Goal: Task Accomplishment & Management: Manage account settings

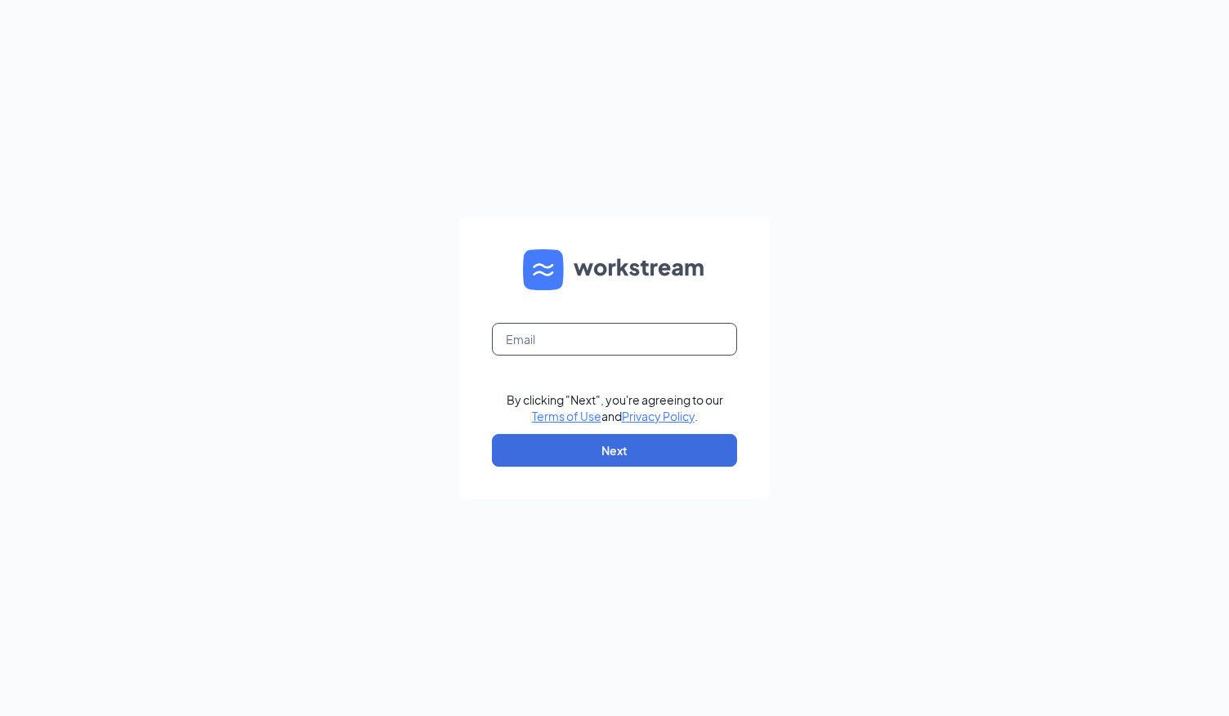
click at [579, 344] on input "text" at bounding box center [614, 339] width 245 height 33
type input "emma.lopes@batistaco.com"
click at [569, 468] on form "emma.lopes@batistaco.com By clicking "Next", you're agreeing to our Terms of Us…" at bounding box center [614, 358] width 311 height 283
click at [561, 453] on button "Next" at bounding box center [614, 450] width 245 height 33
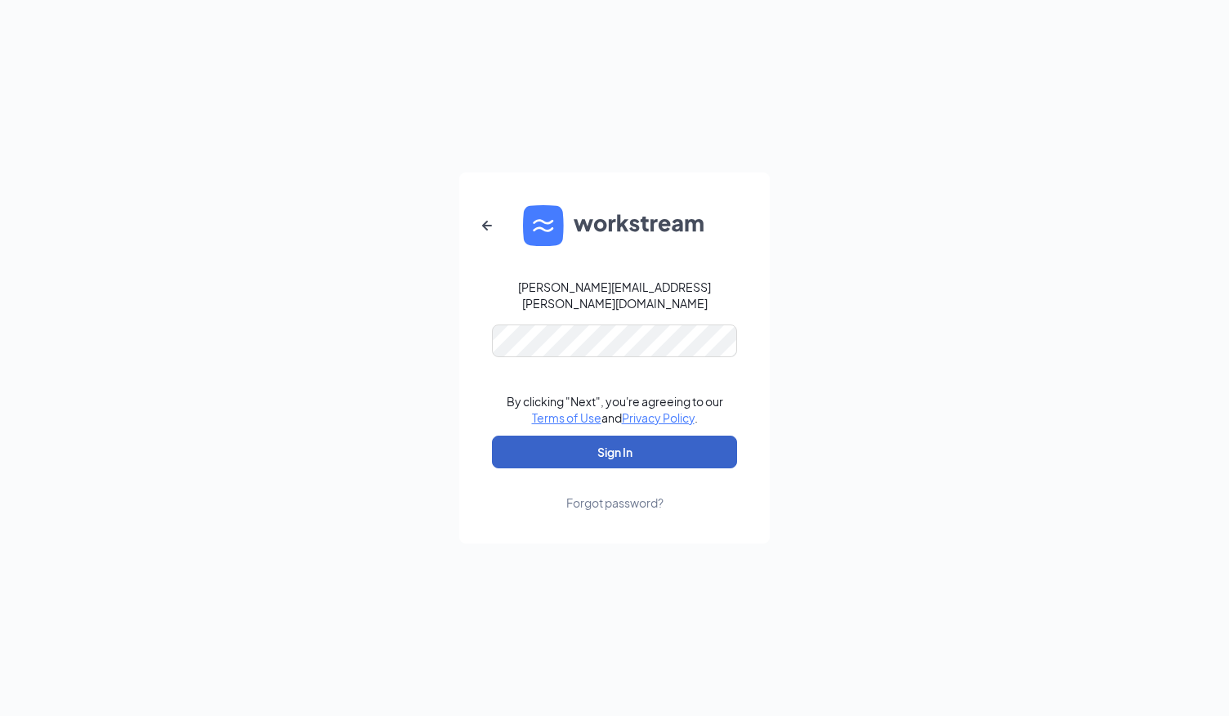
click at [588, 454] on button "Sign In" at bounding box center [614, 452] width 245 height 33
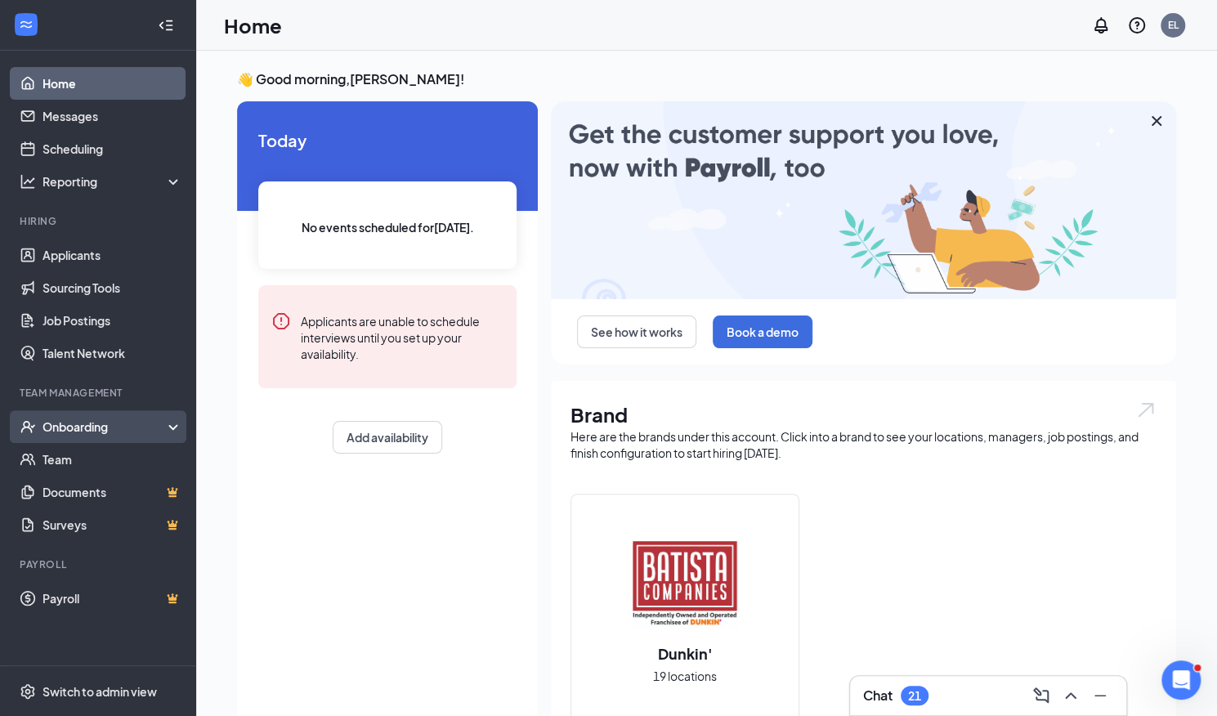
click at [113, 423] on div "Onboarding" at bounding box center [105, 426] width 126 height 16
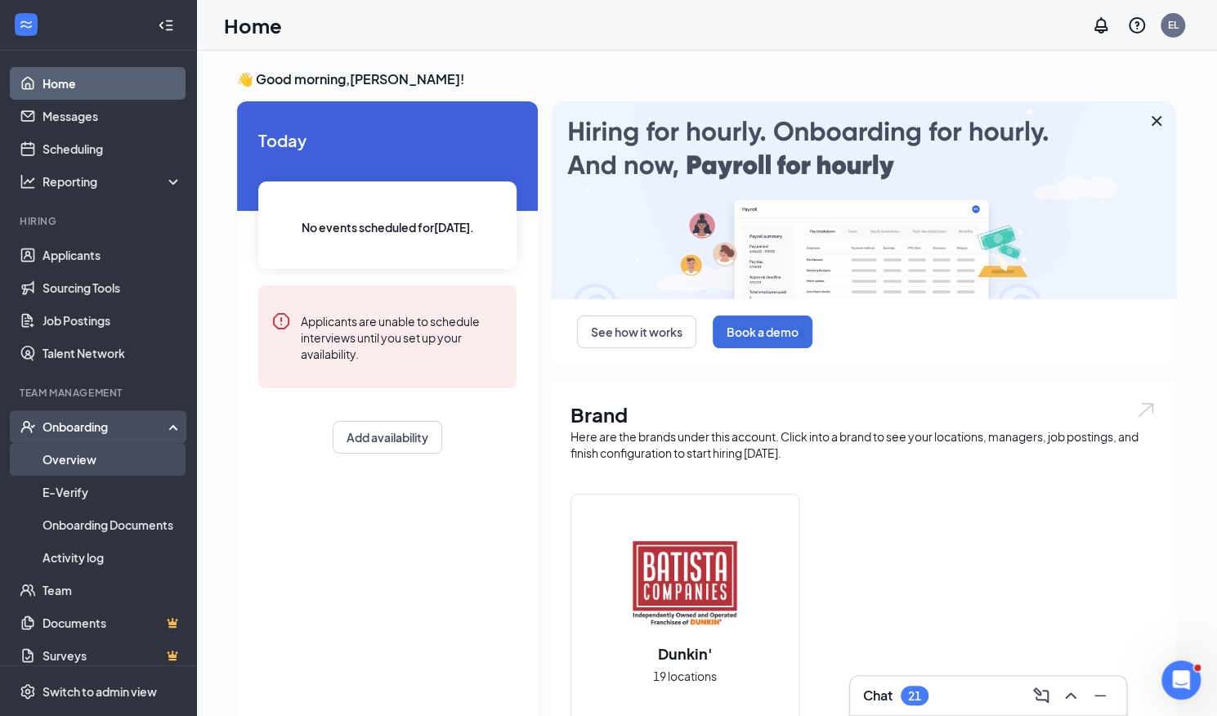
click at [108, 455] on link "Overview" at bounding box center [112, 459] width 140 height 33
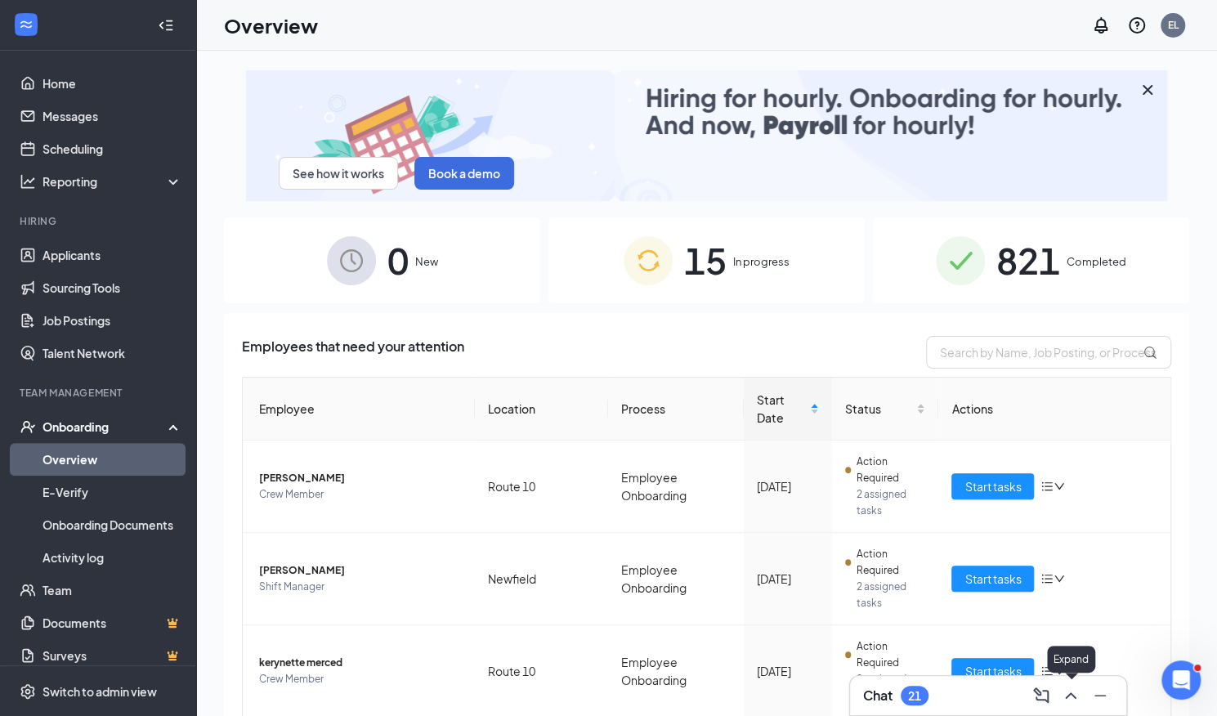
click at [1067, 708] on button at bounding box center [1071, 695] width 26 height 26
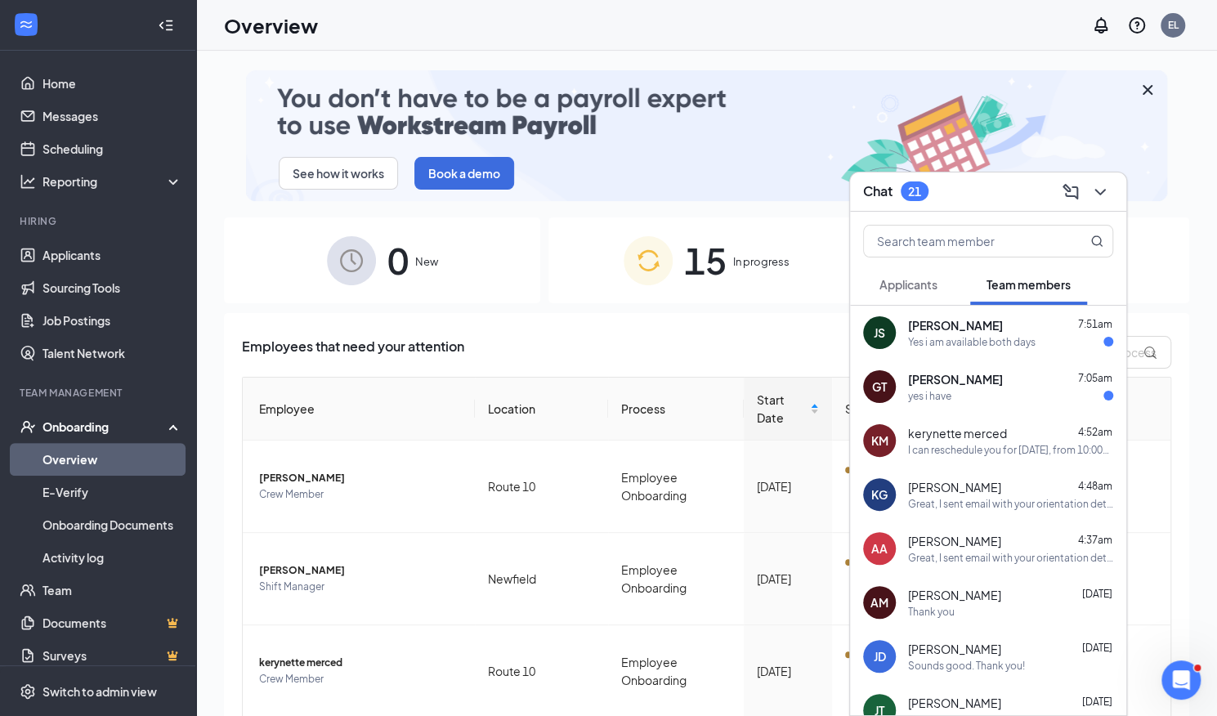
click at [945, 344] on div "Yes i am available both days" at bounding box center [971, 342] width 127 height 14
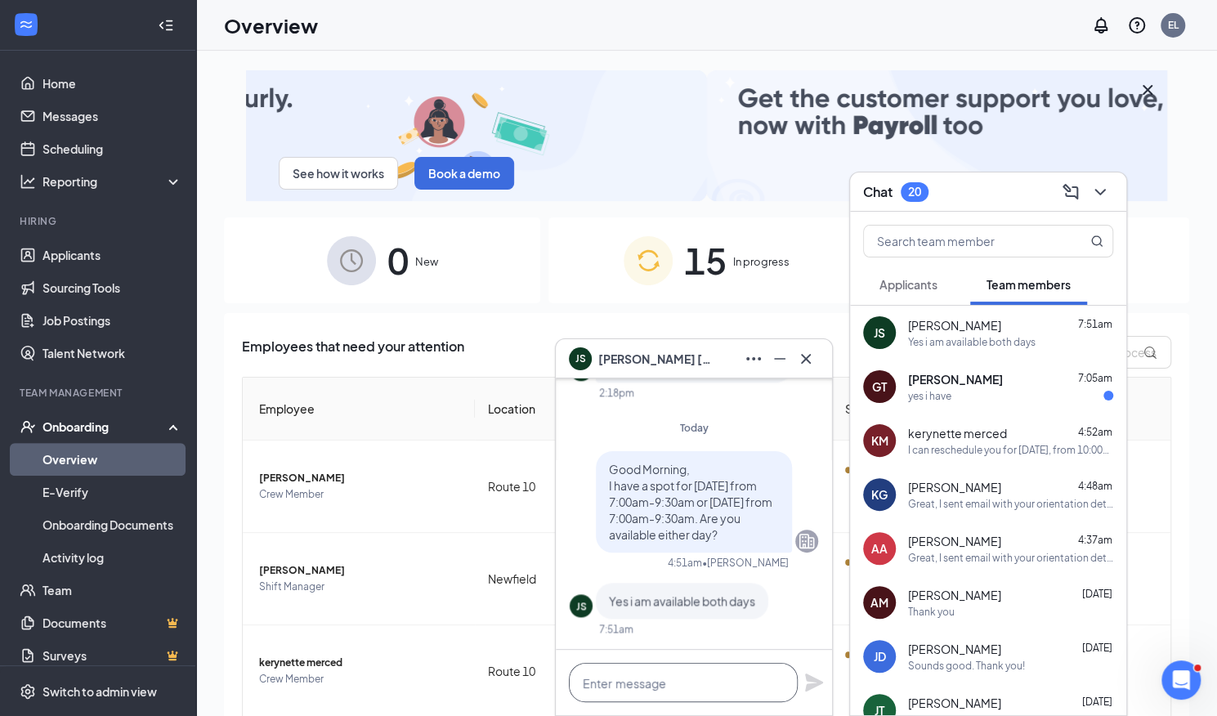
click at [692, 681] on textarea at bounding box center [683, 682] width 229 height 39
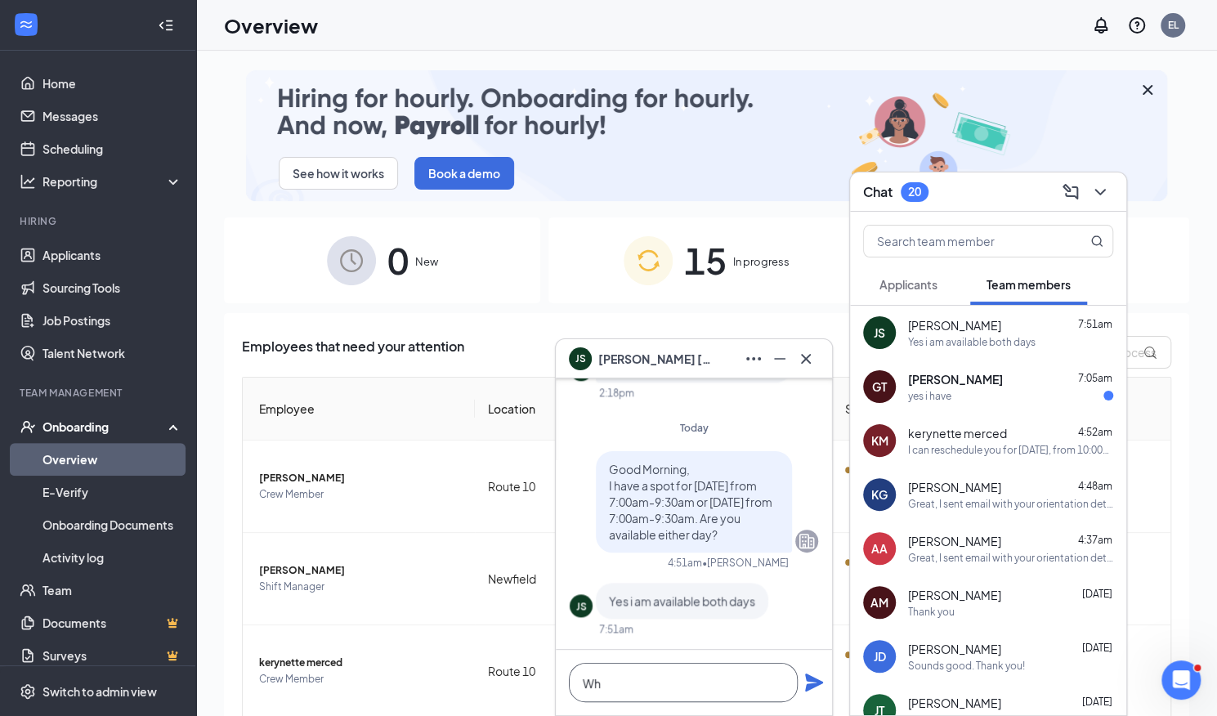
type textarea "W"
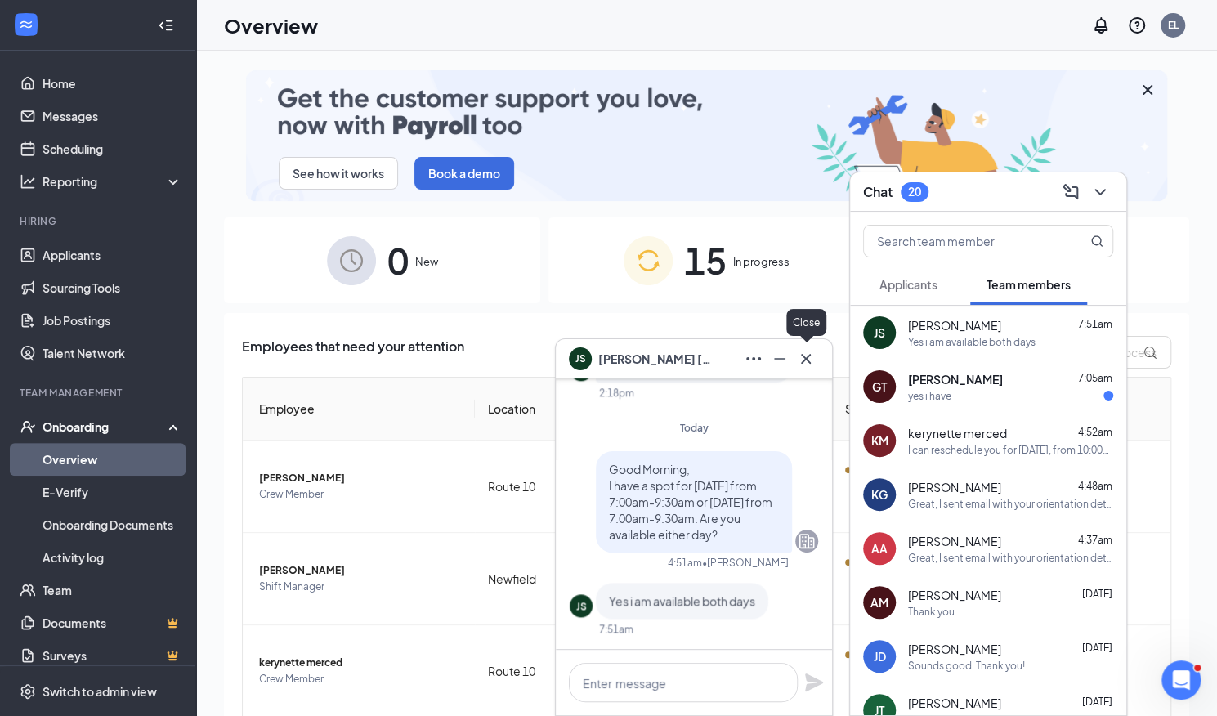
click at [805, 359] on icon "Cross" at bounding box center [806, 358] width 10 height 10
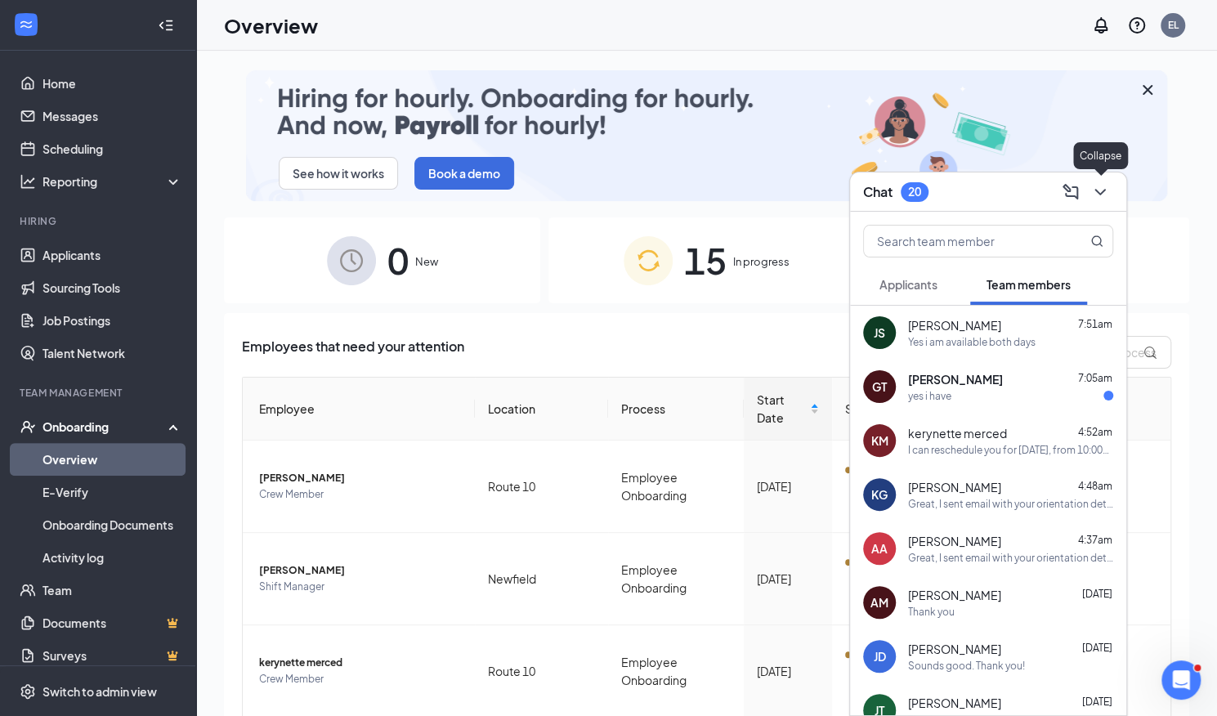
click at [1101, 196] on icon "ChevronDown" at bounding box center [1100, 192] width 20 height 20
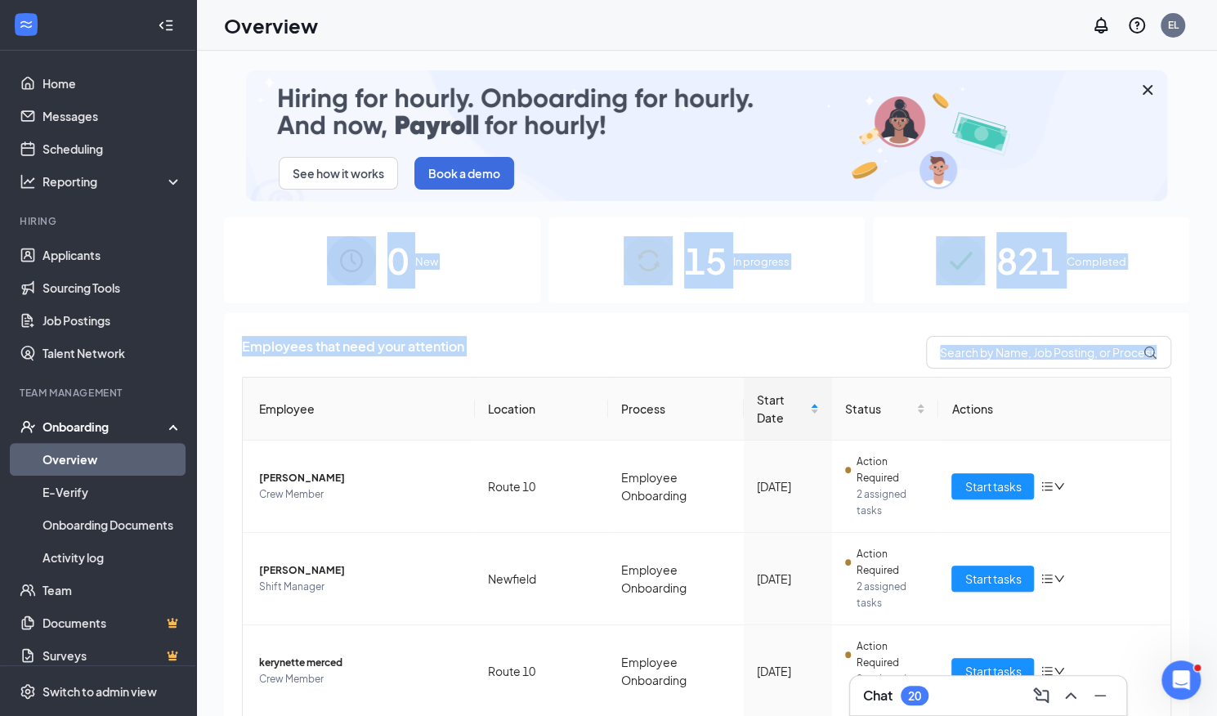
drag, startPoint x: 1189, startPoint y: 174, endPoint x: 1219, endPoint y: 542, distance: 369.0
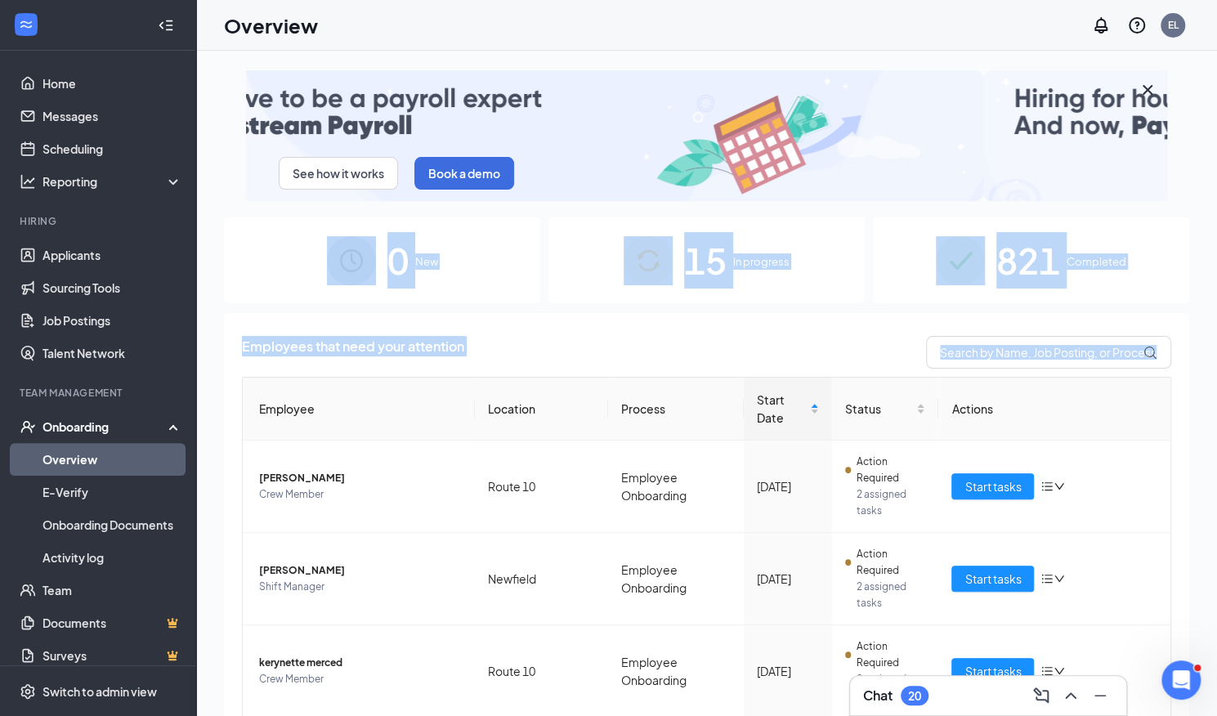
click at [1217, 542] on html "Home Messages Scheduling Reporting Hiring Applicants Sourcing Tools Job Posting…" at bounding box center [608, 358] width 1217 height 716
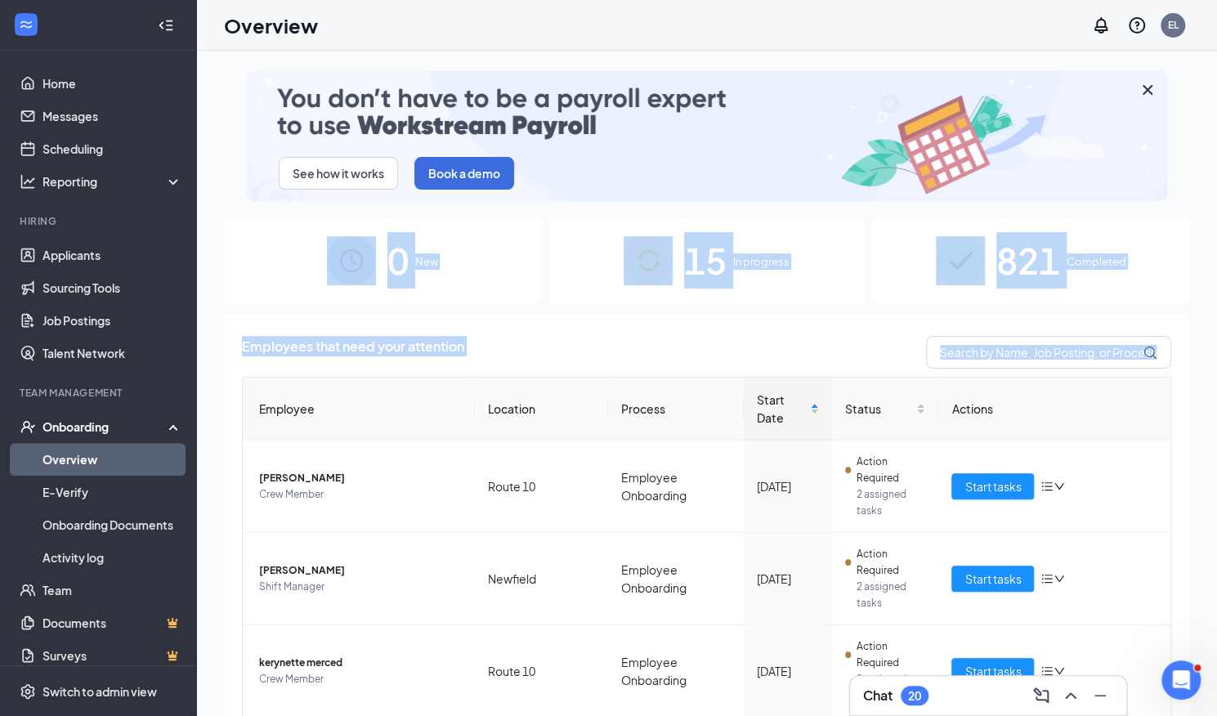
click at [1190, 326] on div "See how it works Book a demo 0 New 15 In progress 821 Completed Employees that …" at bounding box center [706, 420] width 1021 height 739
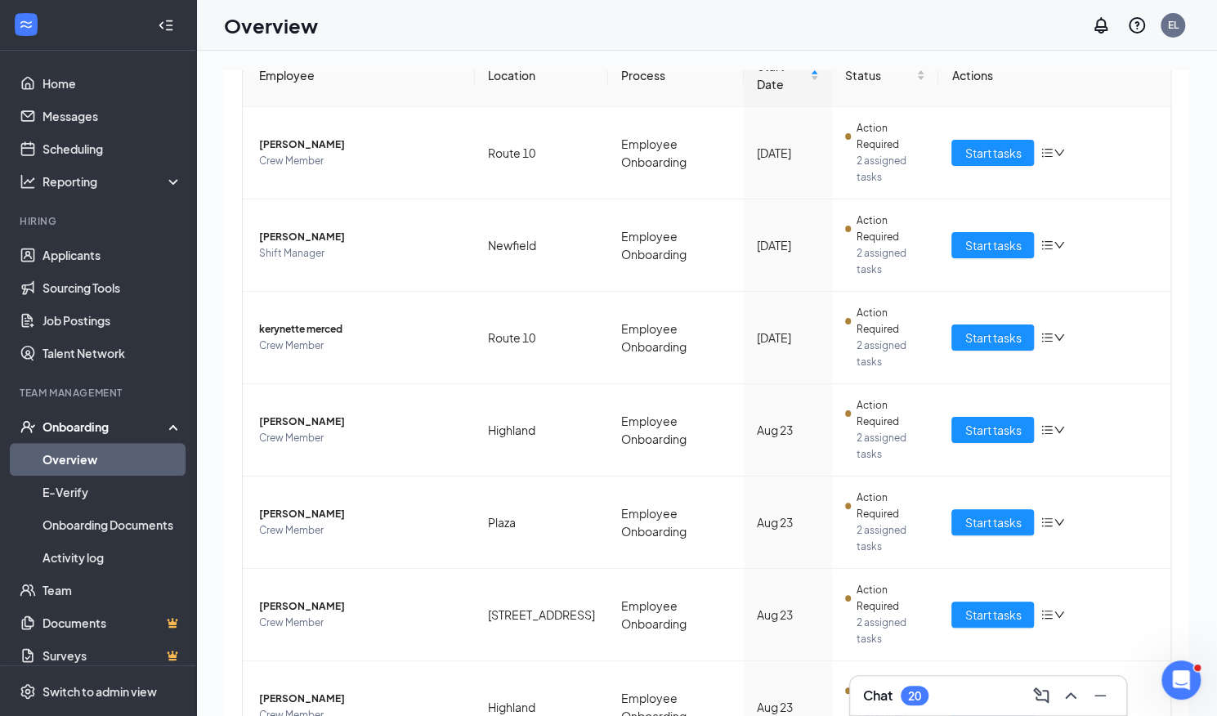
scroll to position [356, 0]
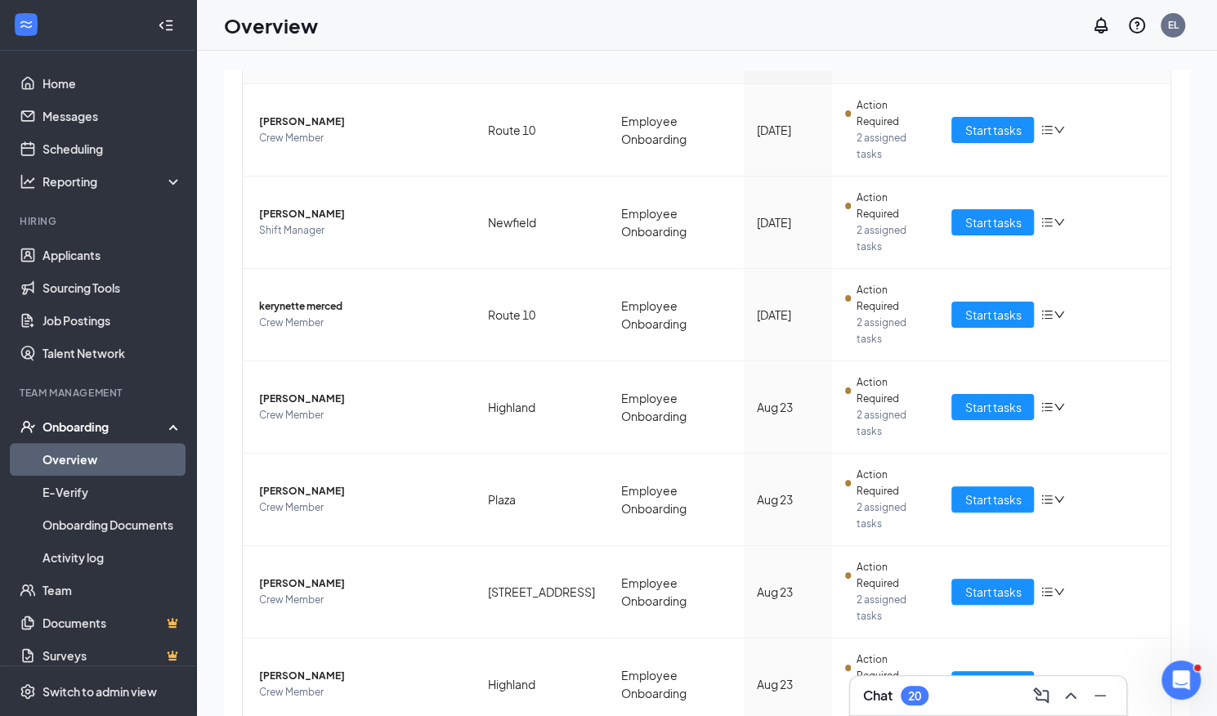
drag, startPoint x: 1183, startPoint y: 315, endPoint x: 29, endPoint y: 34, distance: 1188.4
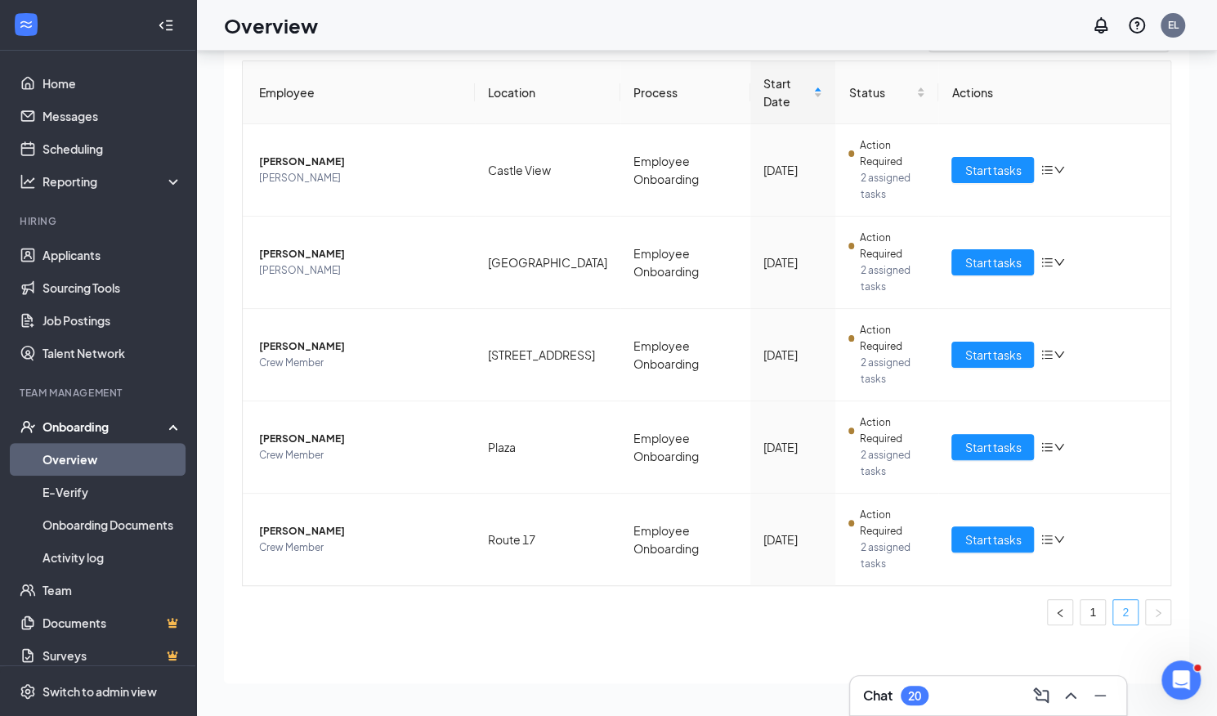
scroll to position [59, 0]
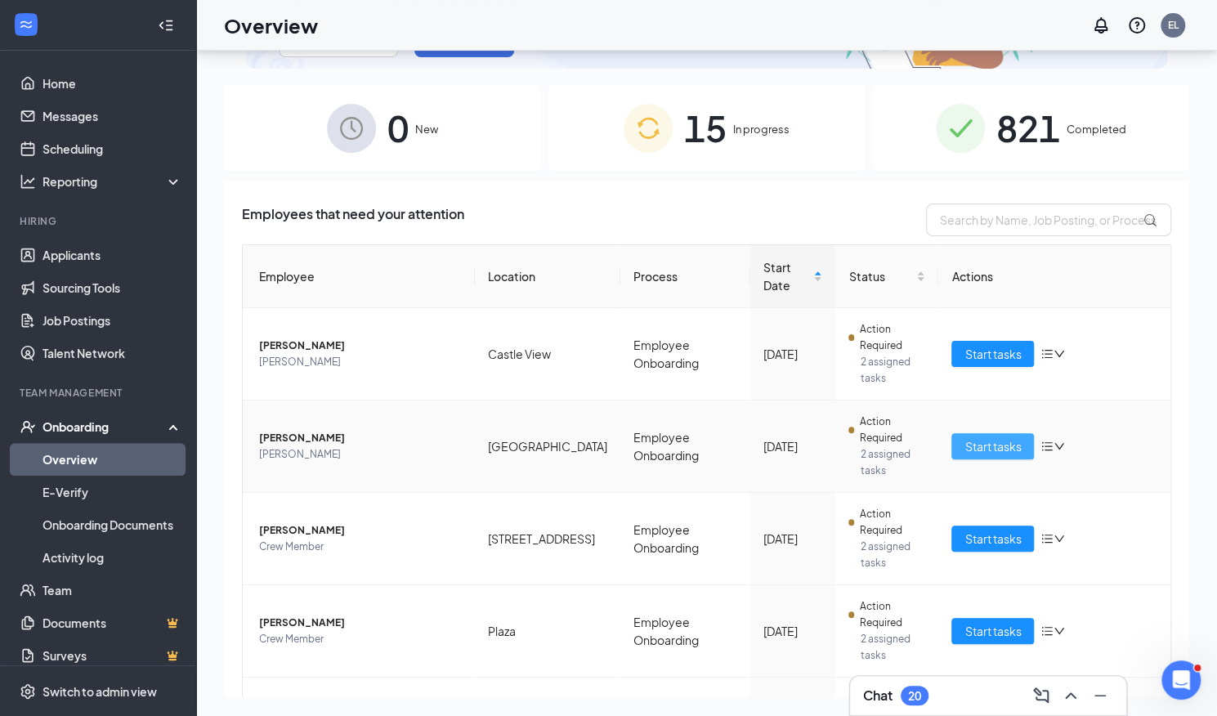
click at [976, 437] on span "Start tasks" at bounding box center [992, 446] width 56 height 18
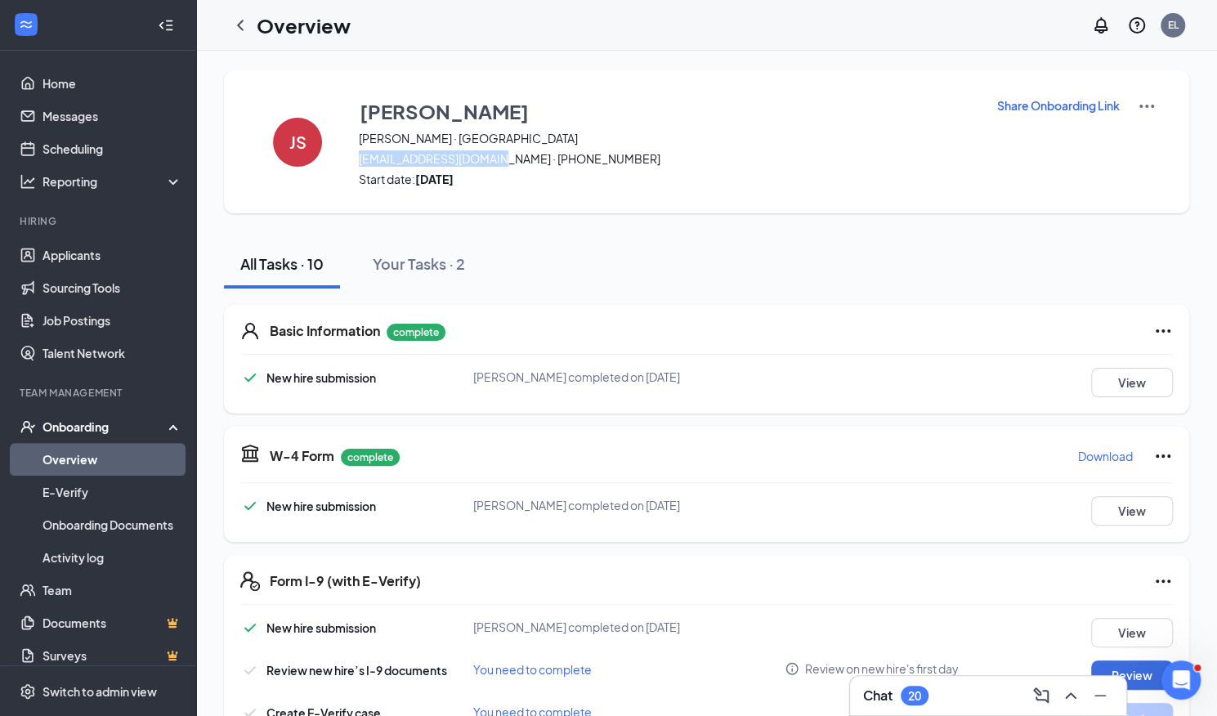
drag, startPoint x: 352, startPoint y: 162, endPoint x: 499, endPoint y: 158, distance: 146.4
click at [499, 158] on div "JS [PERSON_NAME] [EMAIL_ADDRESS][DOMAIN_NAME] · [PHONE_NUMBER] Start date: [DAT…" at bounding box center [706, 141] width 965 height 143
copy span "[EMAIL_ADDRESS][DOMAIN_NAME]"
click at [1070, 699] on icon "ChevronUp" at bounding box center [1071, 696] width 20 height 20
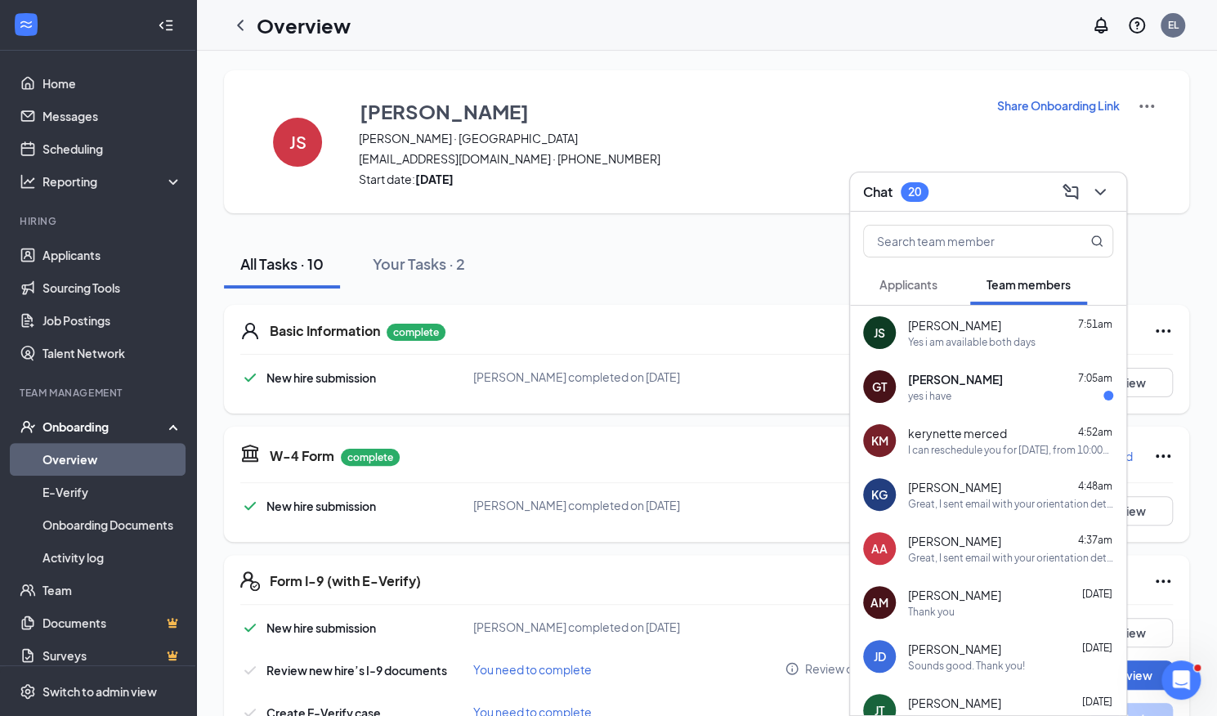
click at [969, 331] on span "[PERSON_NAME]" at bounding box center [954, 325] width 93 height 16
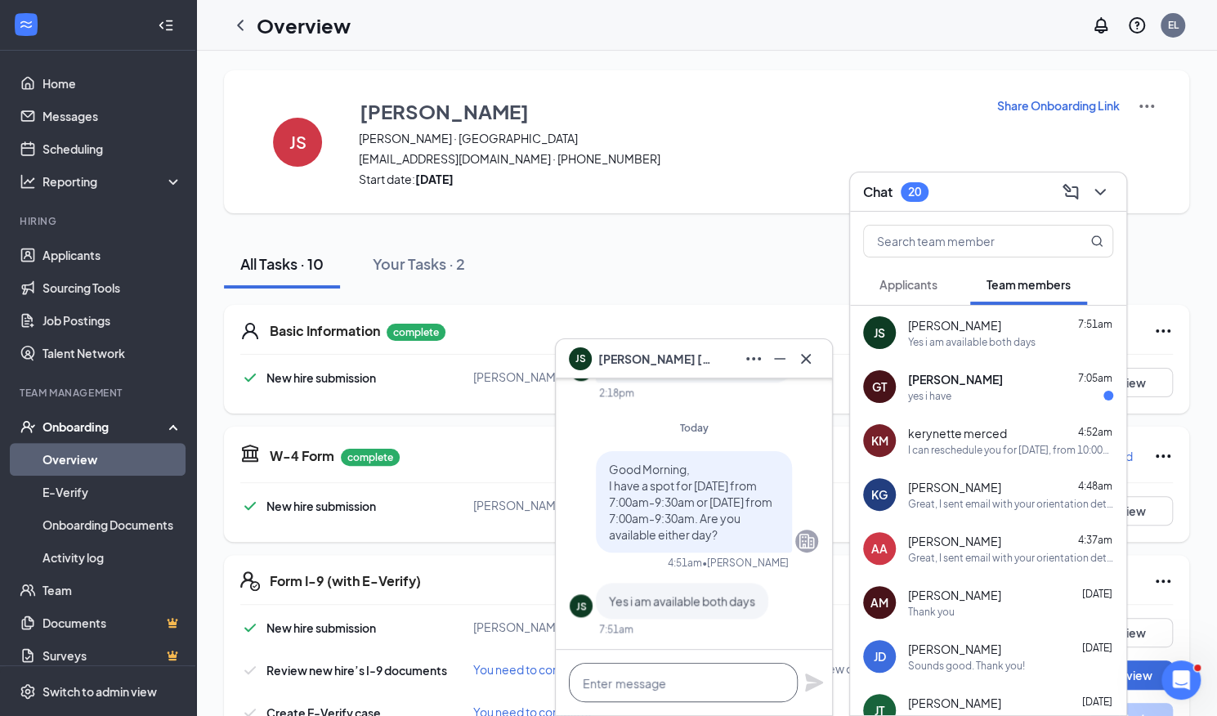
click at [658, 664] on textarea at bounding box center [683, 682] width 229 height 39
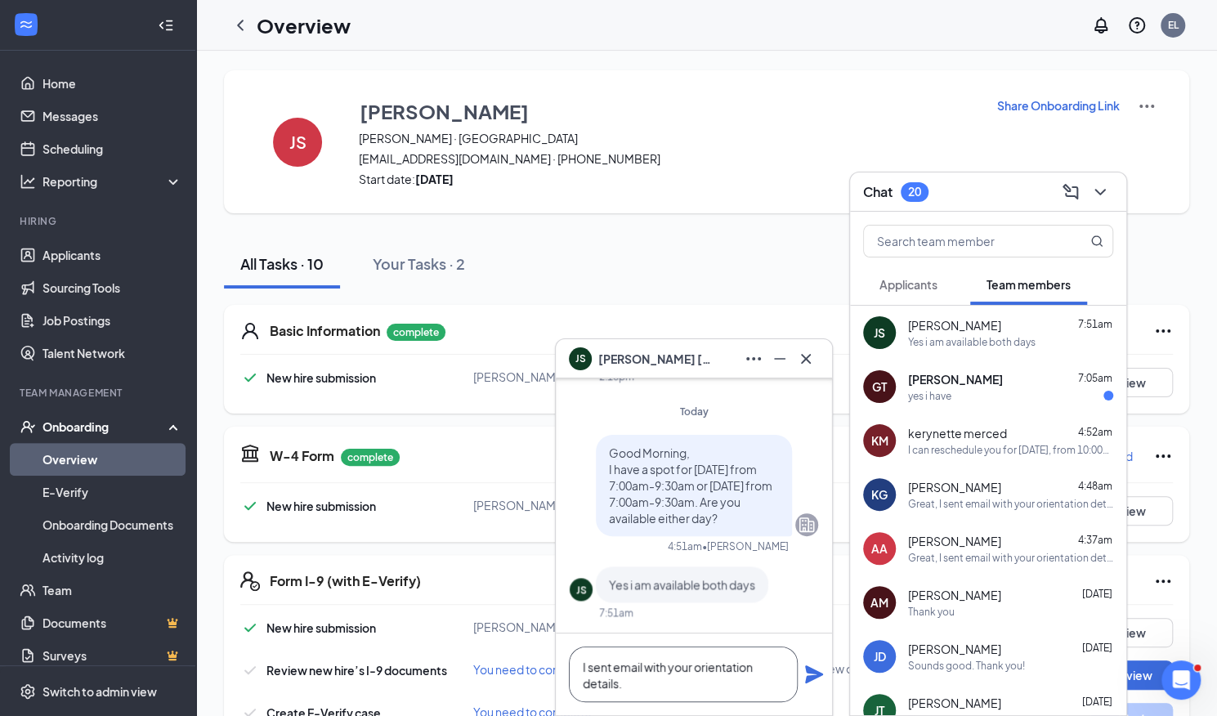
type textarea "I sent email with your orientation details."
click at [812, 679] on icon "Plane" at bounding box center [814, 674] width 18 height 18
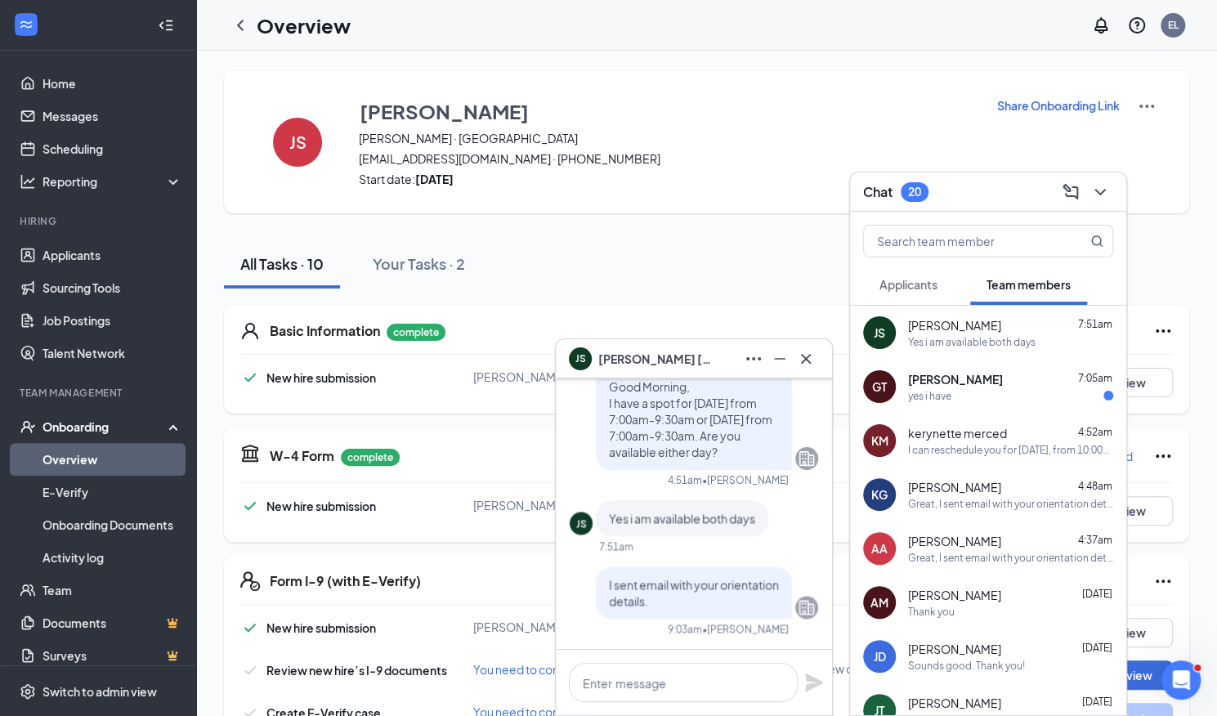
click at [963, 406] on div "GT [PERSON_NAME] 7:05am yes i have" at bounding box center [988, 387] width 276 height 54
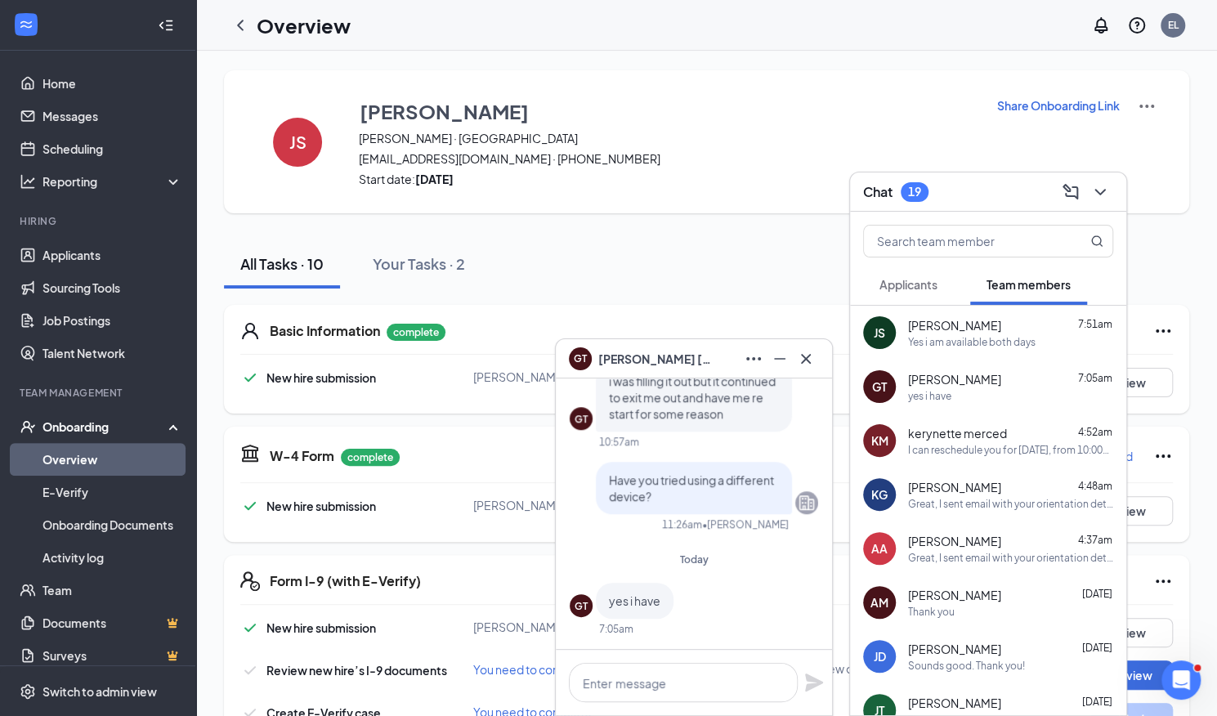
click at [78, 450] on link "Overview" at bounding box center [112, 459] width 140 height 33
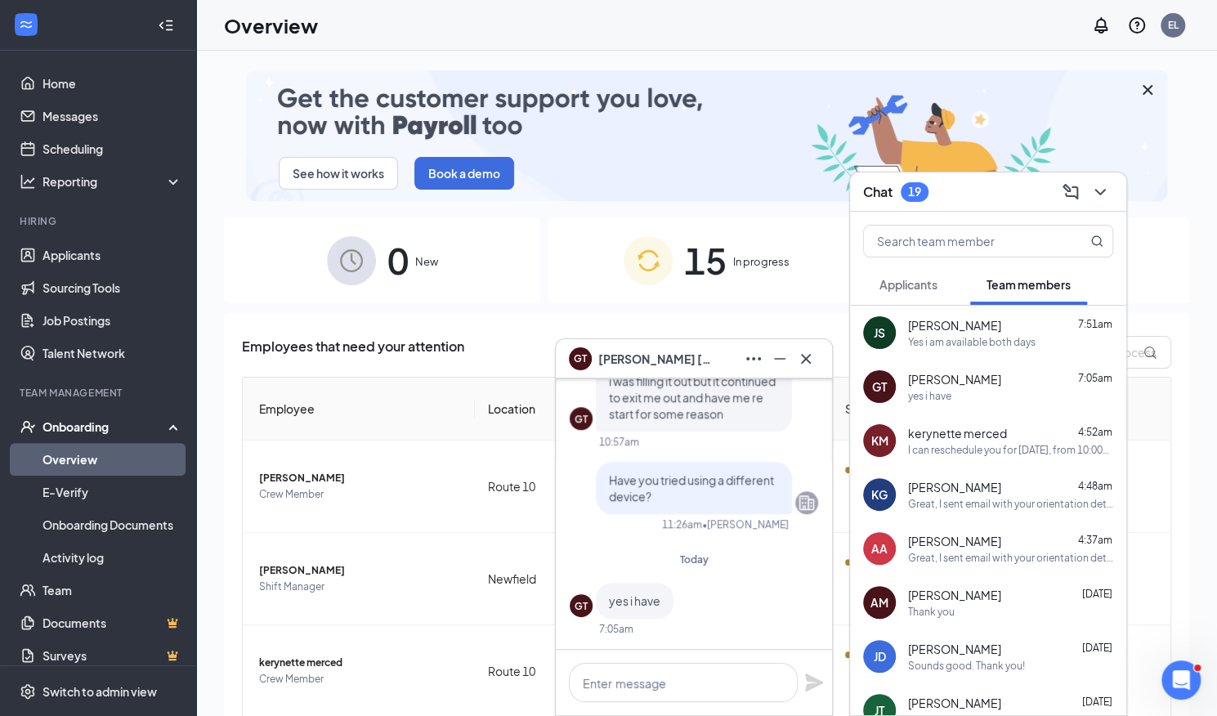
click at [809, 359] on icon "Cross" at bounding box center [806, 359] width 20 height 20
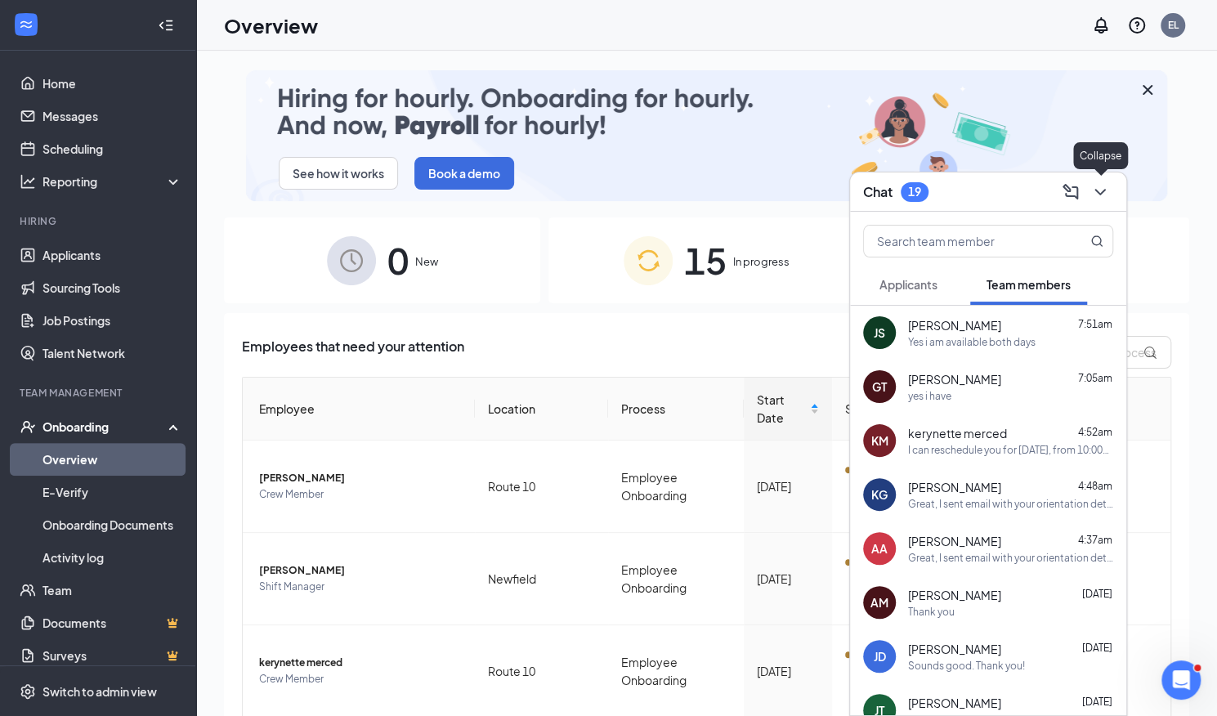
click at [1109, 190] on icon "ChevronDown" at bounding box center [1100, 192] width 20 height 20
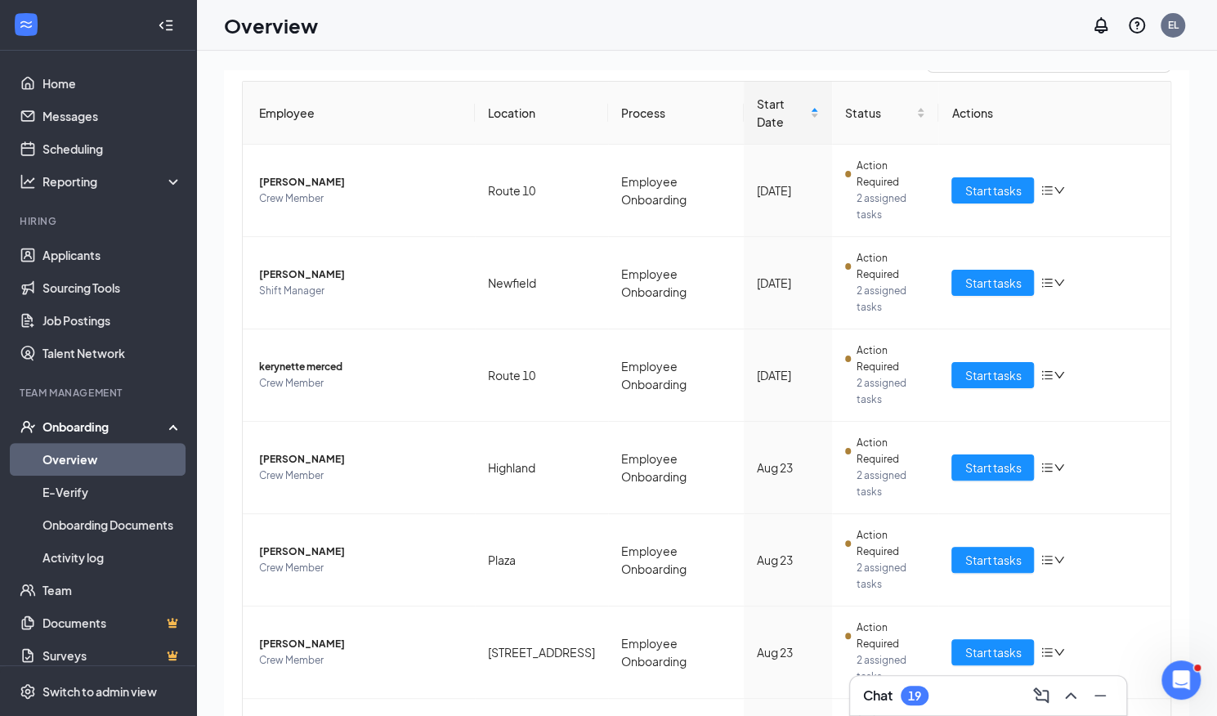
scroll to position [356, 0]
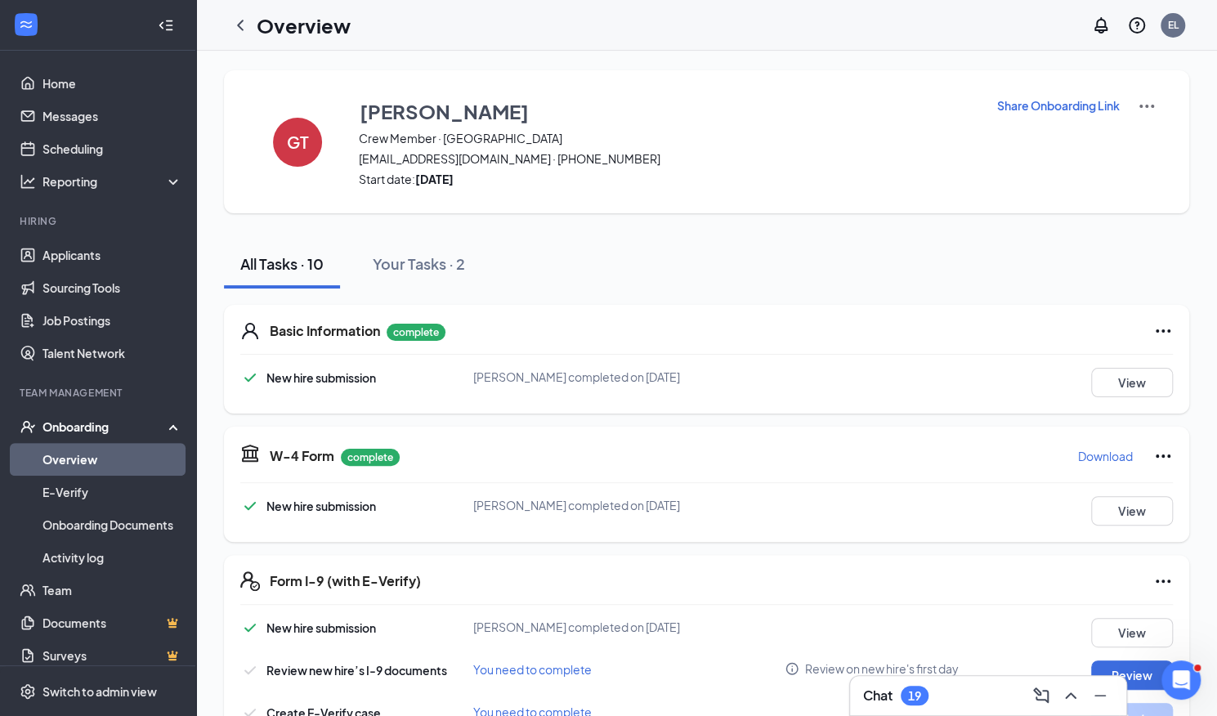
click at [1038, 100] on p "Share Onboarding Link" at bounding box center [1058, 105] width 123 height 16
type textarea "Hi [PERSON_NAME], This is a gentle reminder to complete your onboarding before …"
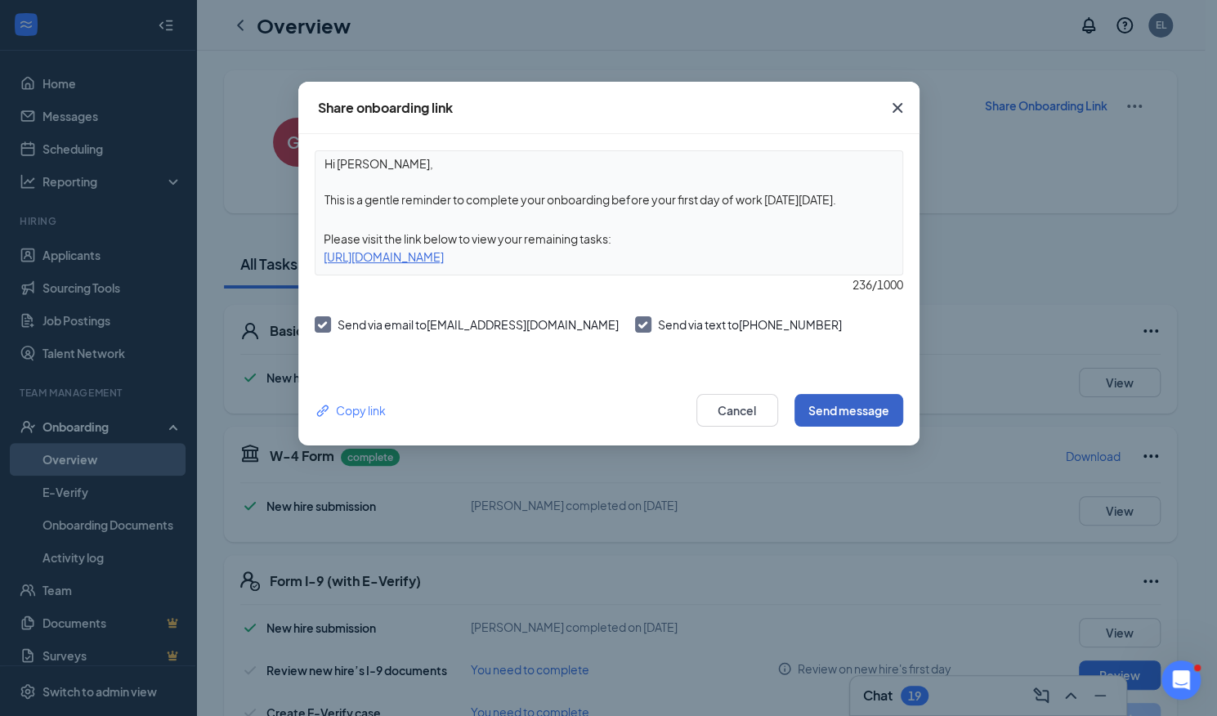
click at [852, 406] on button "Send message" at bounding box center [848, 410] width 109 height 33
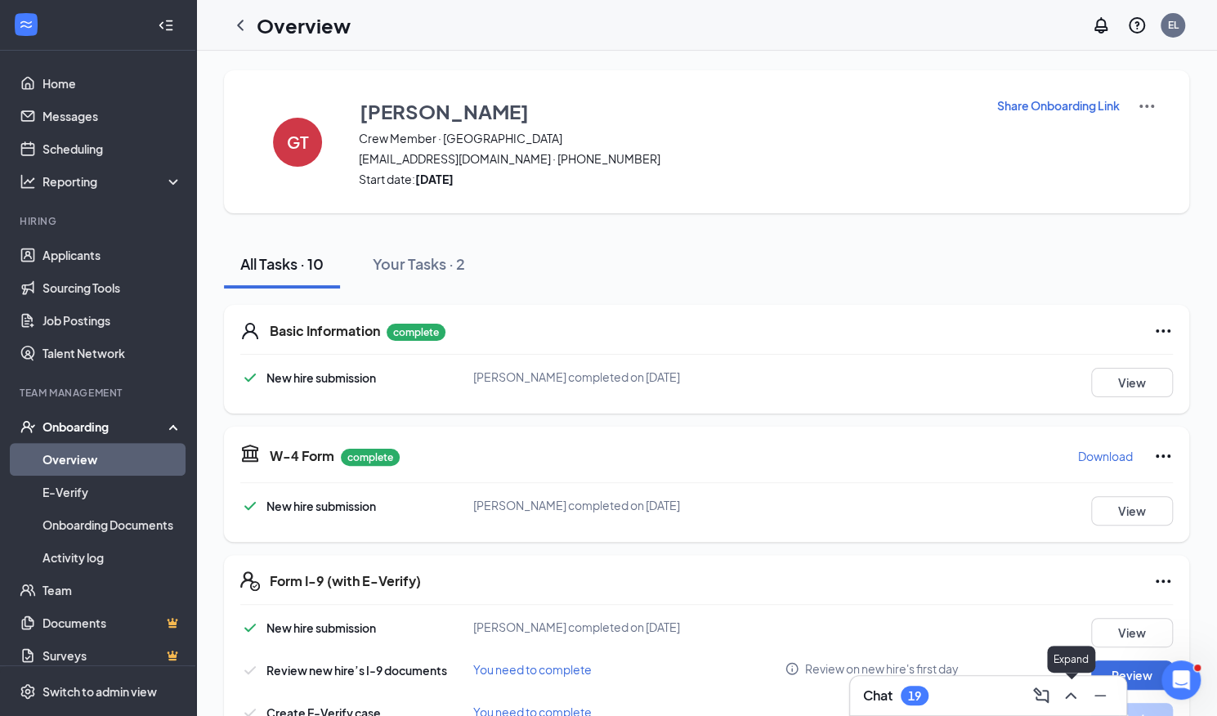
click at [1071, 692] on icon "ChevronUp" at bounding box center [1071, 696] width 20 height 20
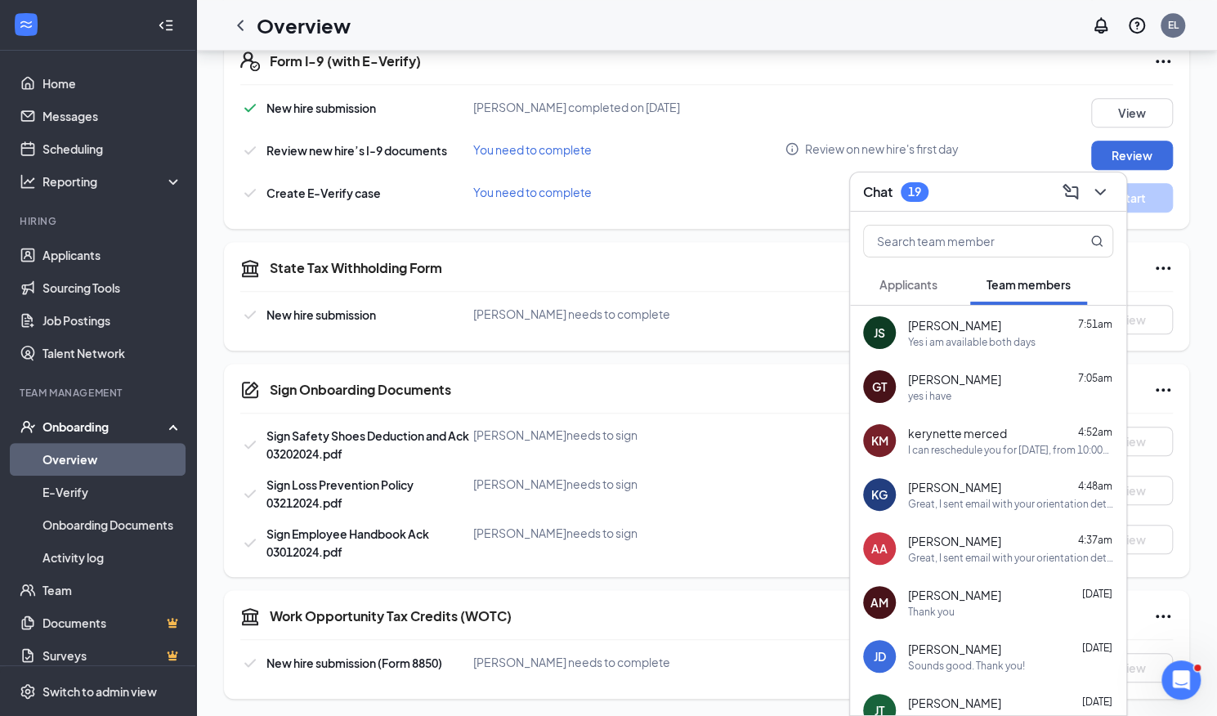
scroll to position [520, 0]
click at [955, 375] on span "[PERSON_NAME]" at bounding box center [954, 379] width 93 height 16
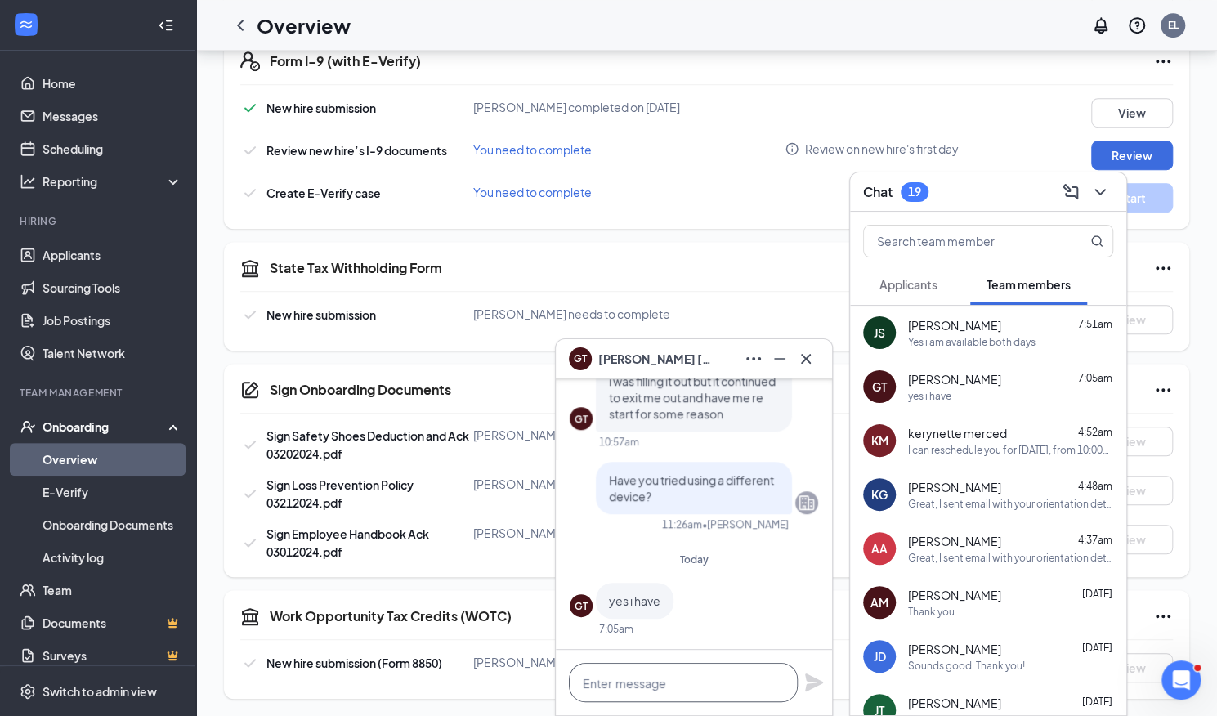
click at [623, 673] on textarea at bounding box center [683, 682] width 229 height 39
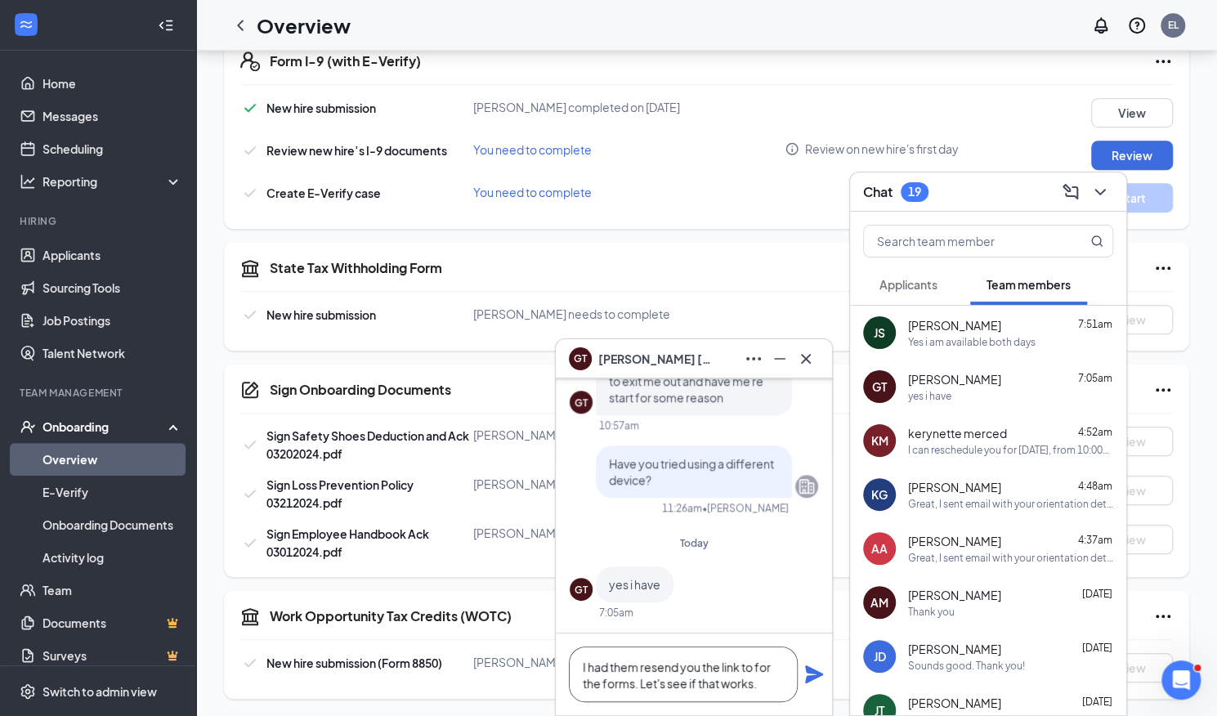
type textarea "I had them resend you the link to for the forms. Let's see if that works."
click at [808, 669] on icon "Plane" at bounding box center [814, 674] width 18 height 18
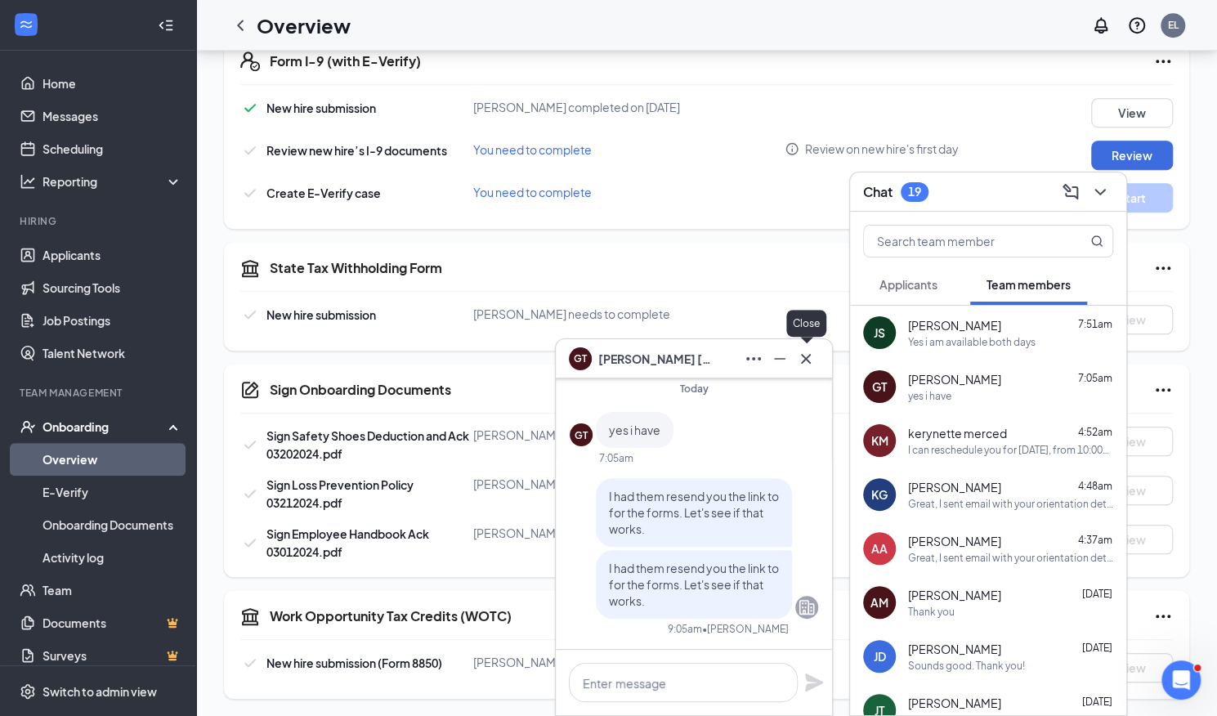
click at [801, 360] on icon "Cross" at bounding box center [806, 359] width 20 height 20
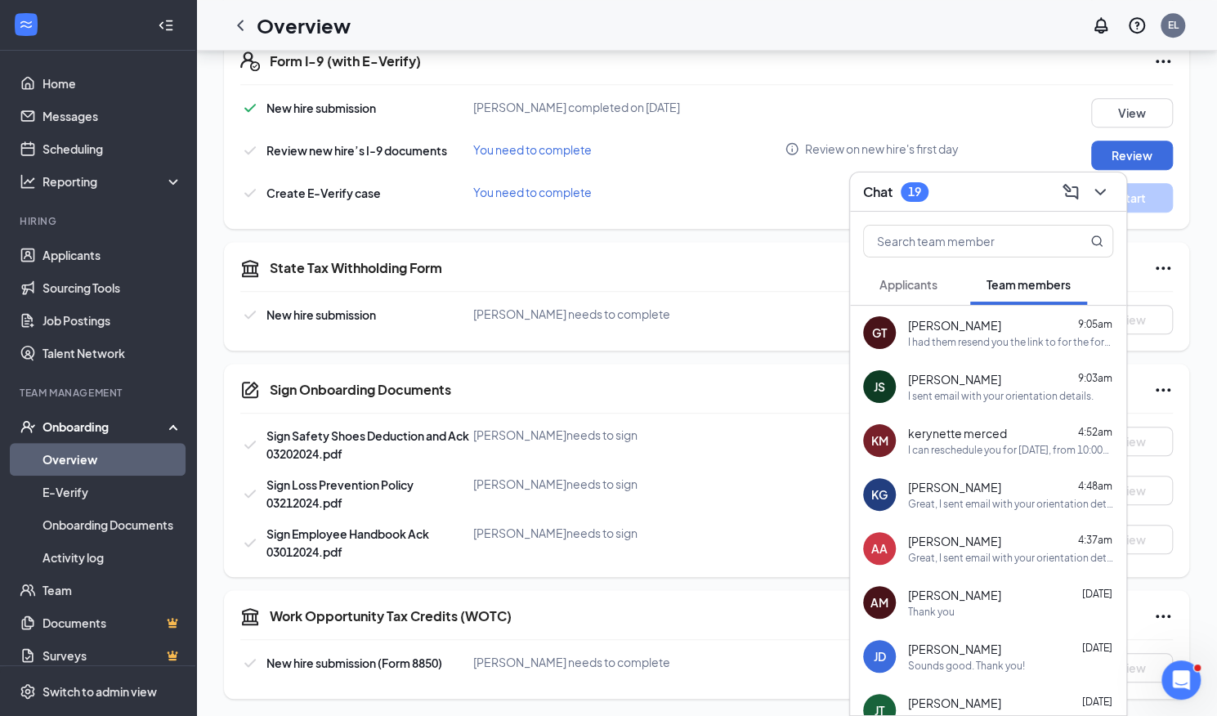
click at [1014, 387] on div "[PERSON_NAME] 9:03am I sent email with your orientation details." at bounding box center [1010, 387] width 205 height 32
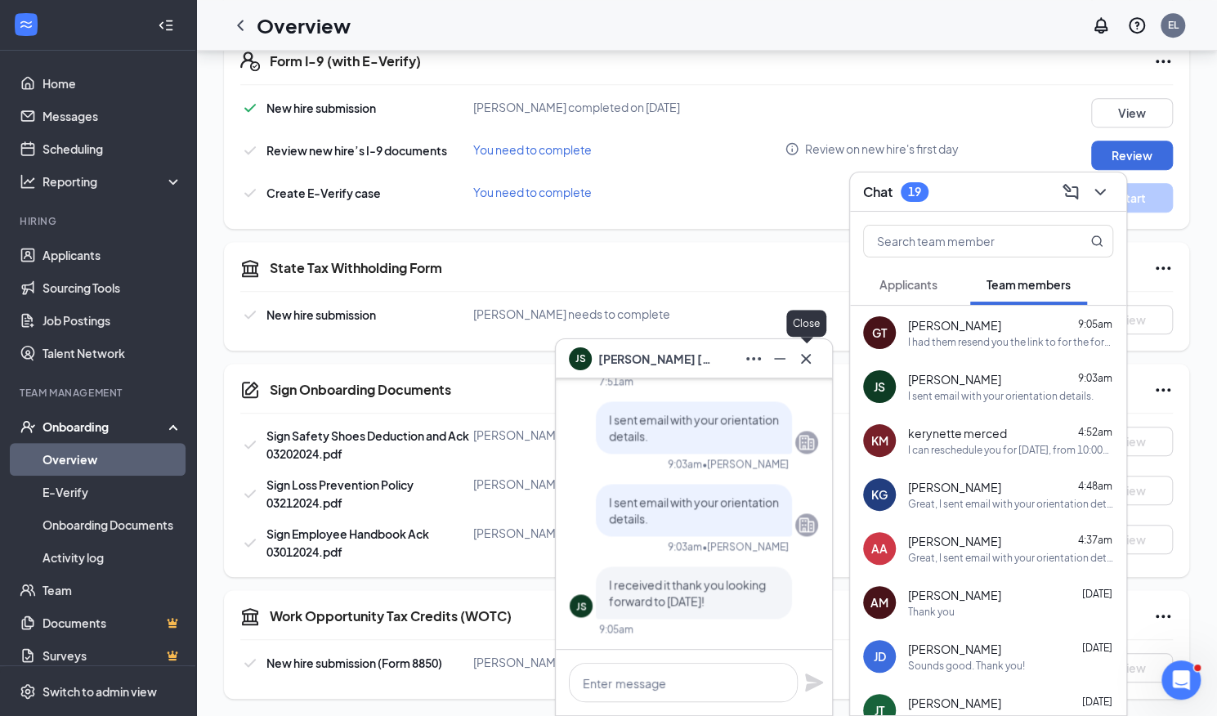
click at [804, 358] on icon "Cross" at bounding box center [806, 358] width 10 height 10
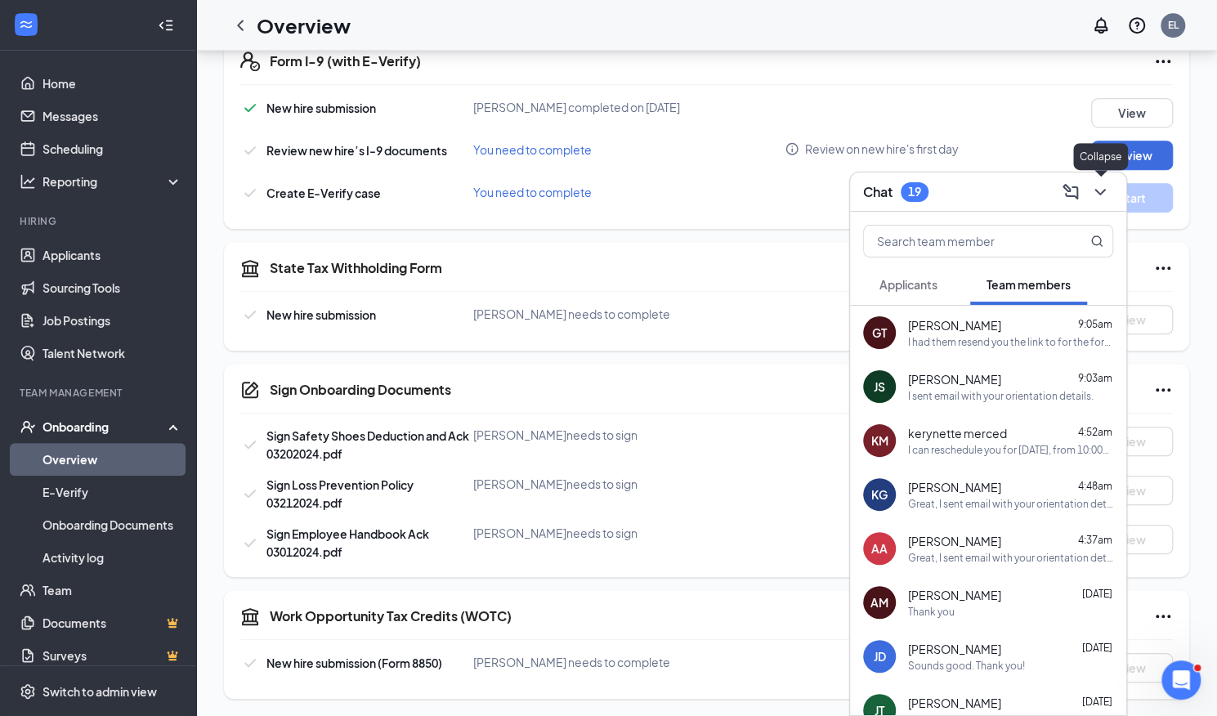
click at [1103, 195] on icon "ChevronDown" at bounding box center [1100, 192] width 20 height 20
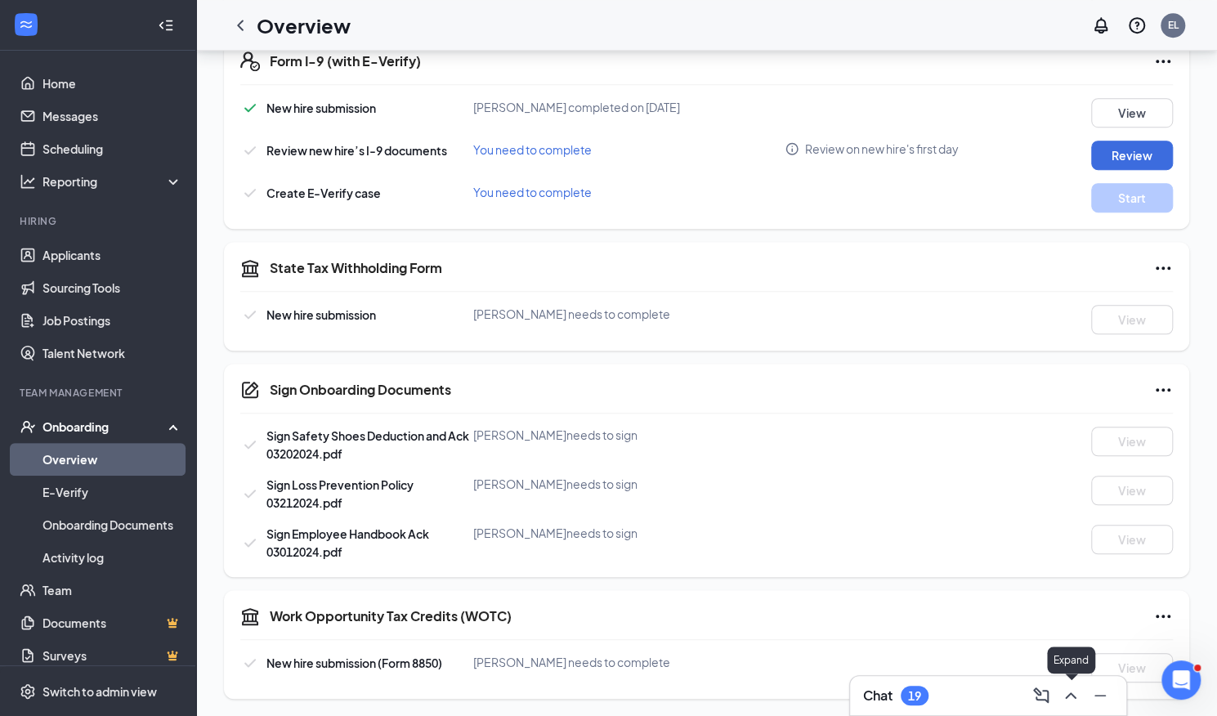
click at [1077, 695] on icon "ChevronUp" at bounding box center [1071, 696] width 20 height 20
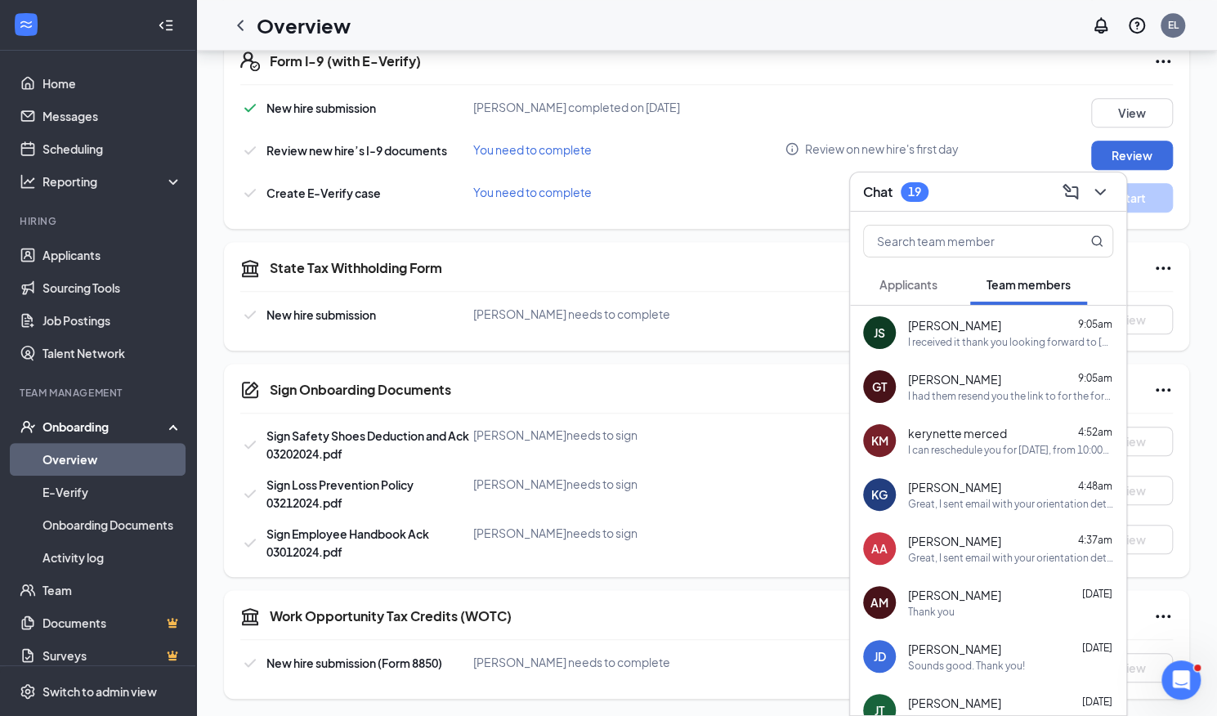
click at [1033, 356] on div "JS [PERSON_NAME] 9:05am I received it thank you looking forward to [DATE]!" at bounding box center [988, 333] width 276 height 54
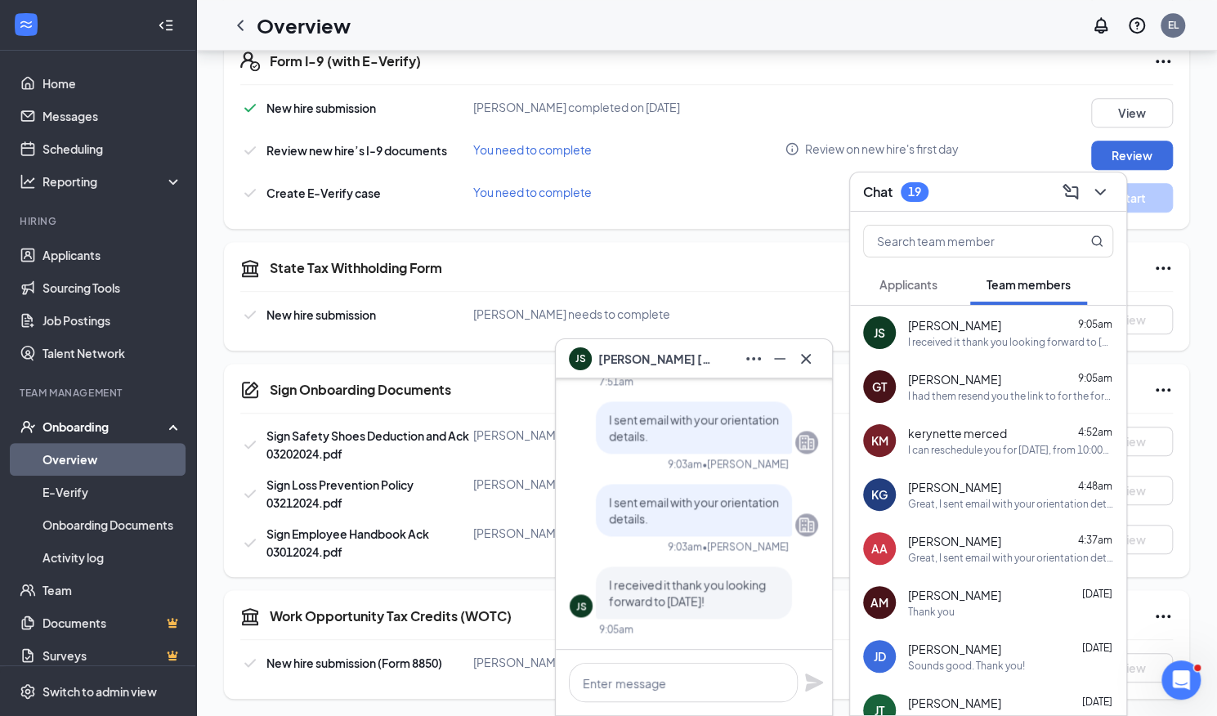
click at [969, 383] on span "[PERSON_NAME]" at bounding box center [954, 379] width 93 height 16
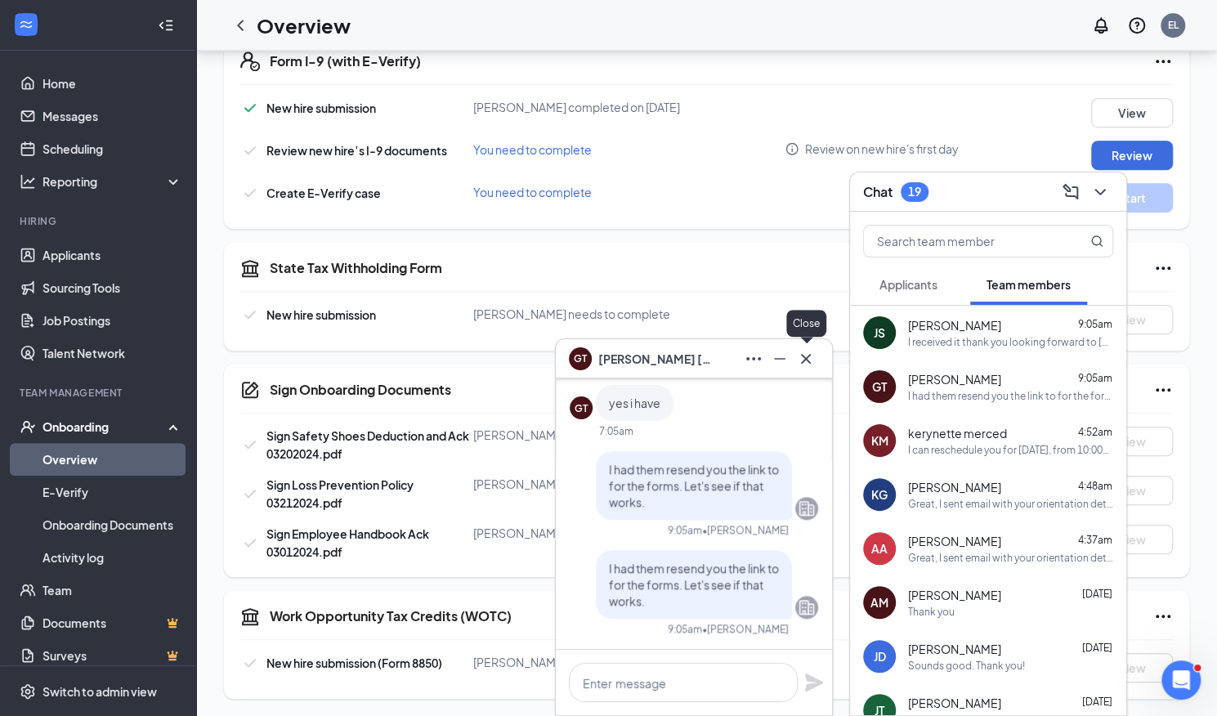
click at [803, 359] on icon "Cross" at bounding box center [806, 359] width 20 height 20
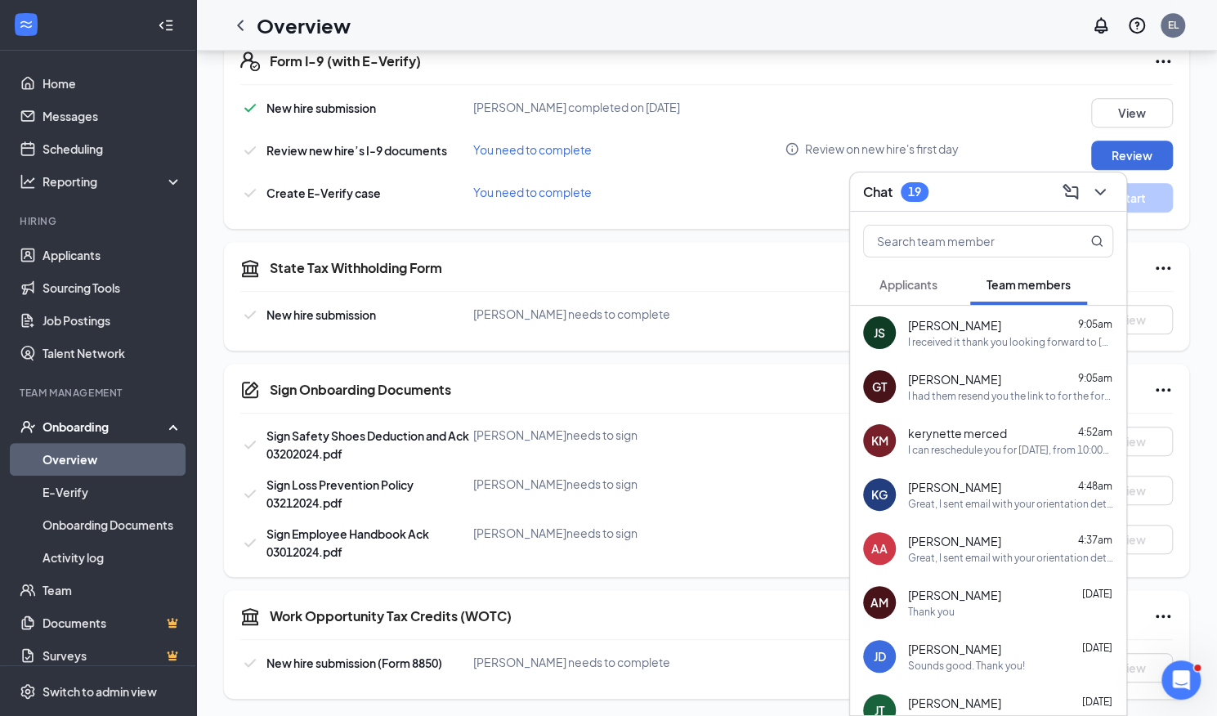
click at [937, 459] on div "KM kerynette merced 4:52am I can reschedule you for [DATE], from 10:00am-12:30p…" at bounding box center [988, 441] width 276 height 54
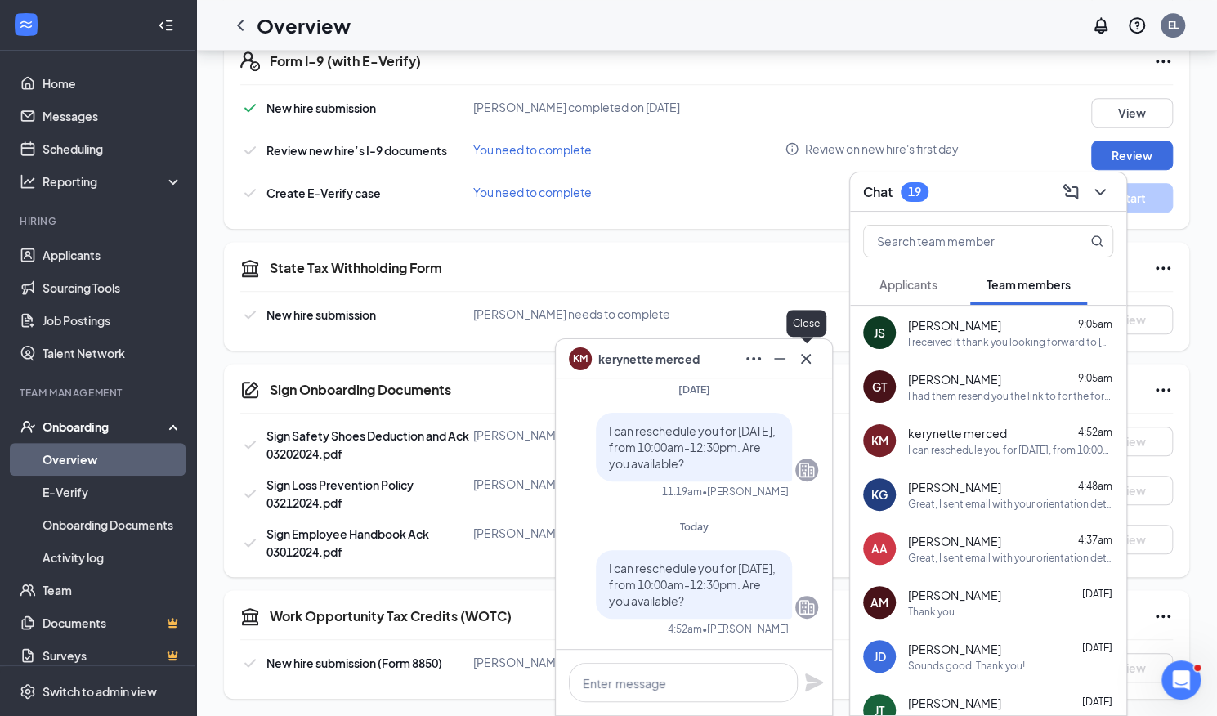
click at [814, 354] on icon "Cross" at bounding box center [806, 359] width 20 height 20
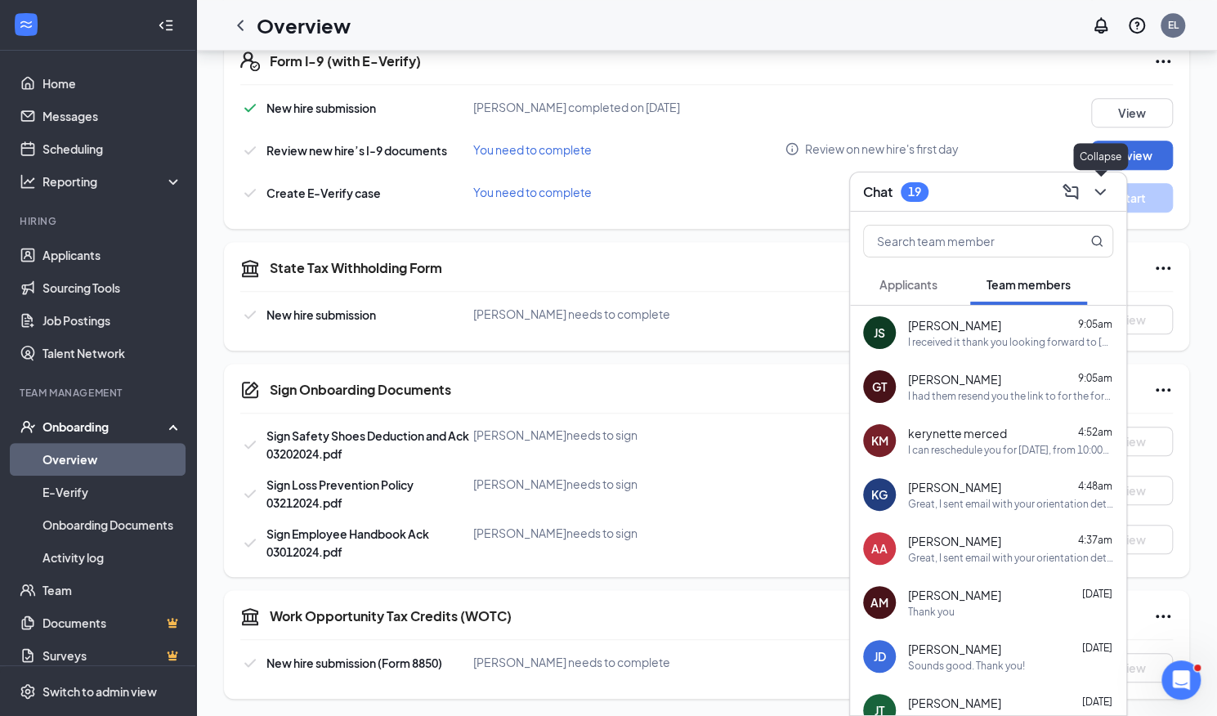
click at [1106, 195] on icon "ChevronDown" at bounding box center [1100, 192] width 20 height 20
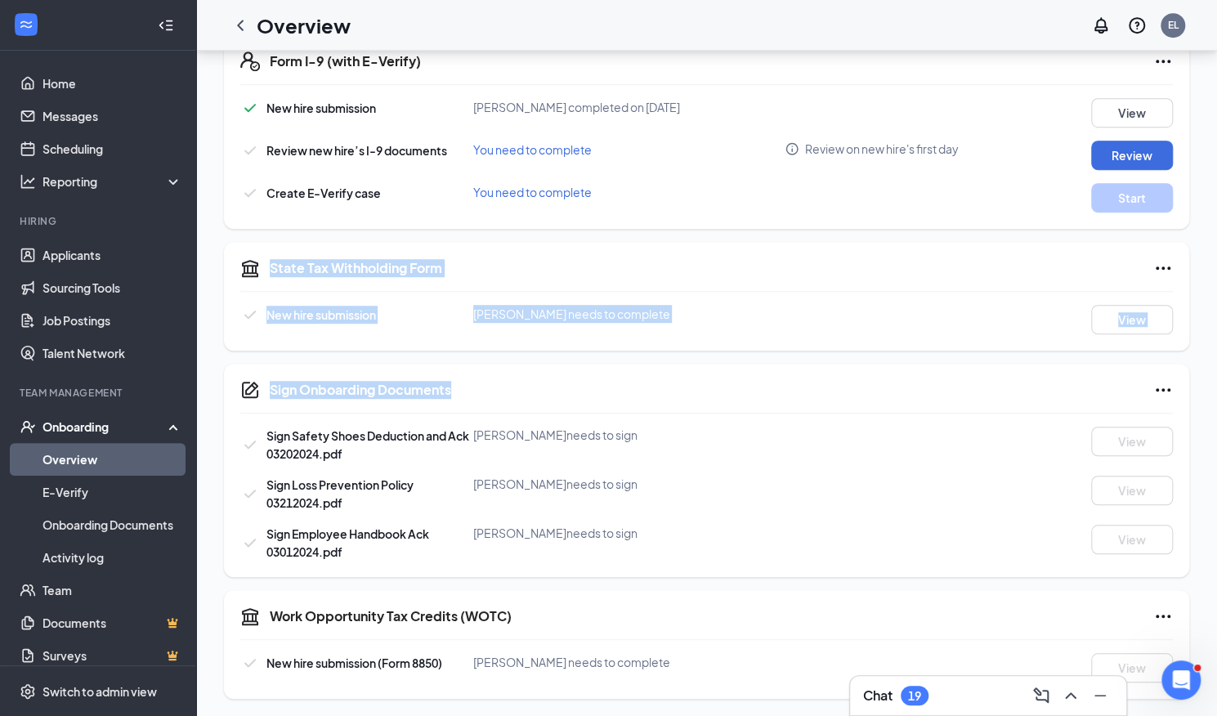
drag, startPoint x: 1212, startPoint y: 365, endPoint x: 1228, endPoint y: 184, distance: 182.2
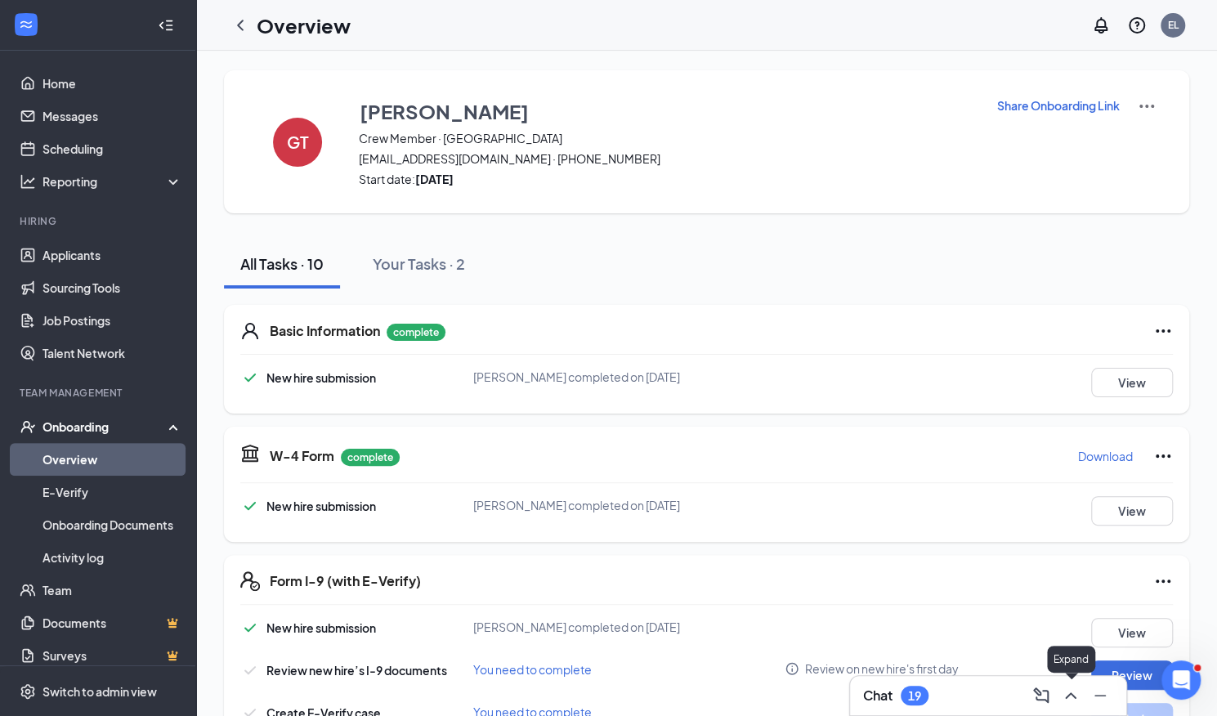
click at [1070, 697] on icon "ChevronUp" at bounding box center [1071, 696] width 20 height 20
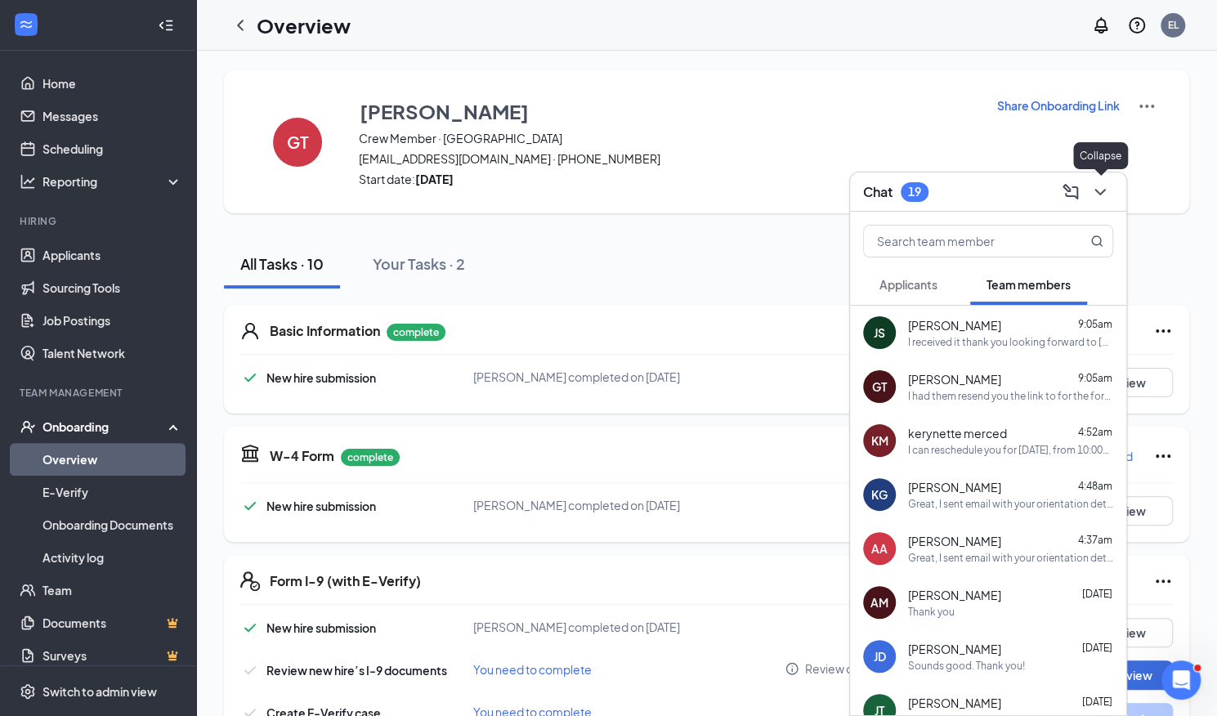
click at [1098, 199] on icon "ChevronDown" at bounding box center [1100, 192] width 20 height 20
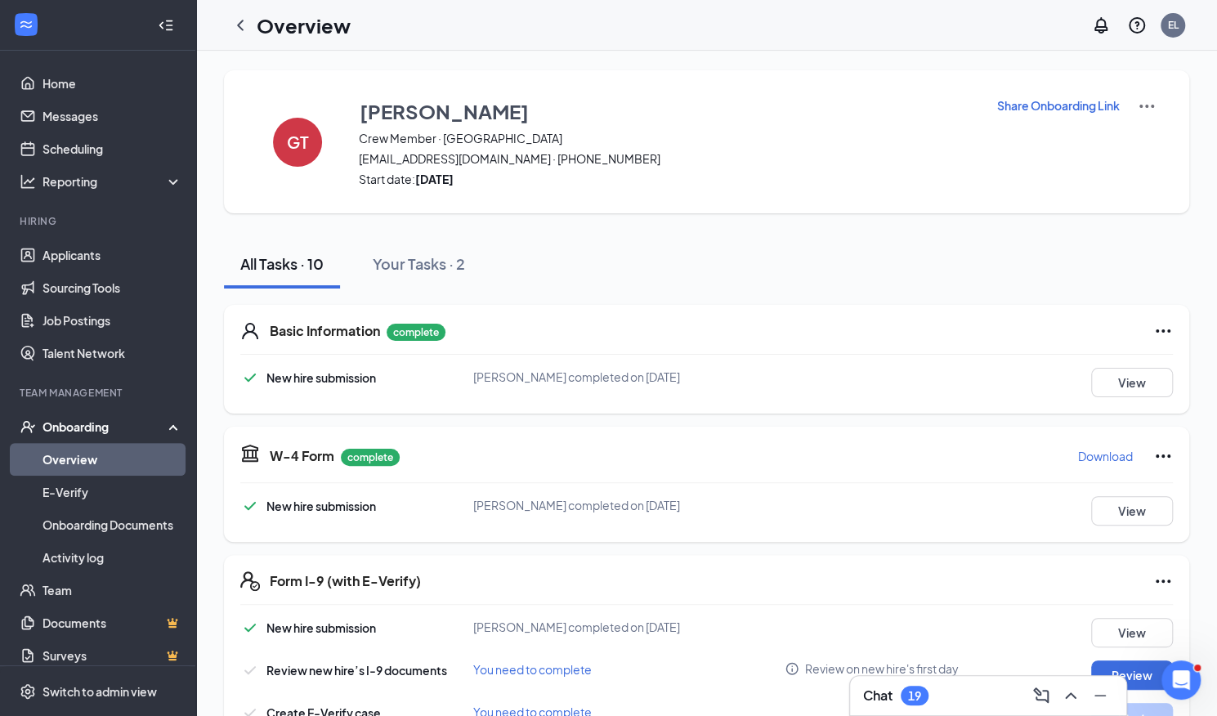
click at [65, 463] on link "Overview" at bounding box center [112, 459] width 140 height 33
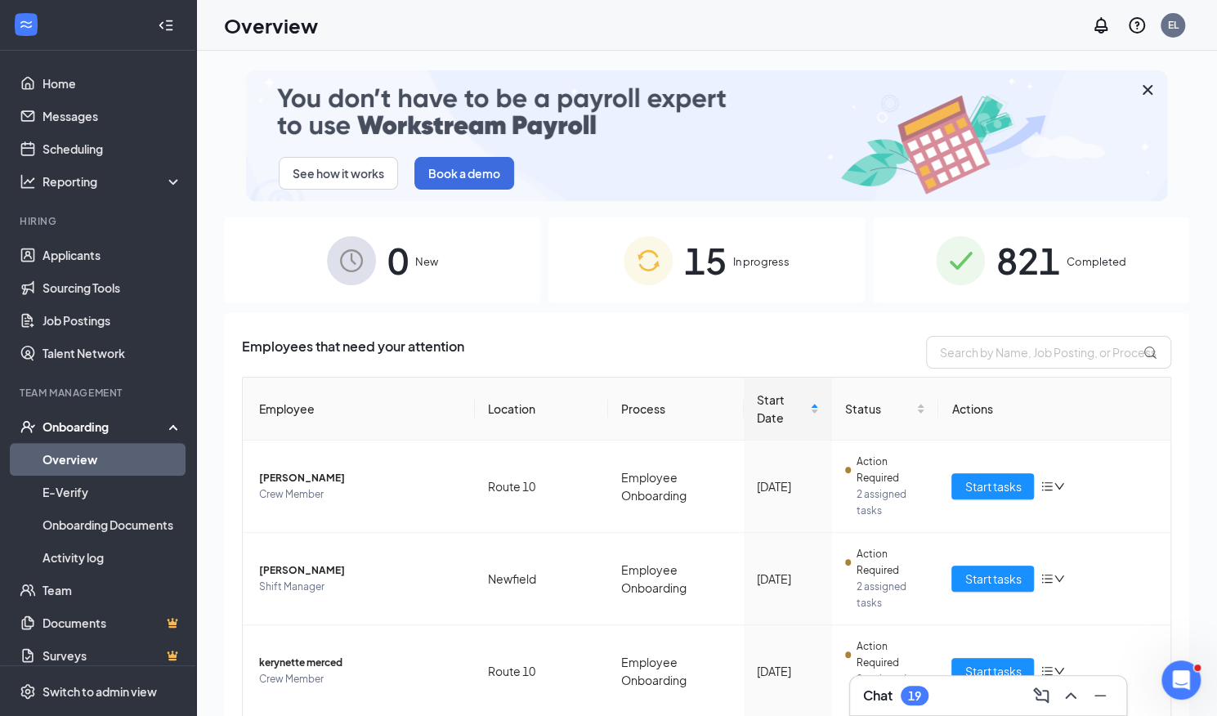
scroll to position [356, 0]
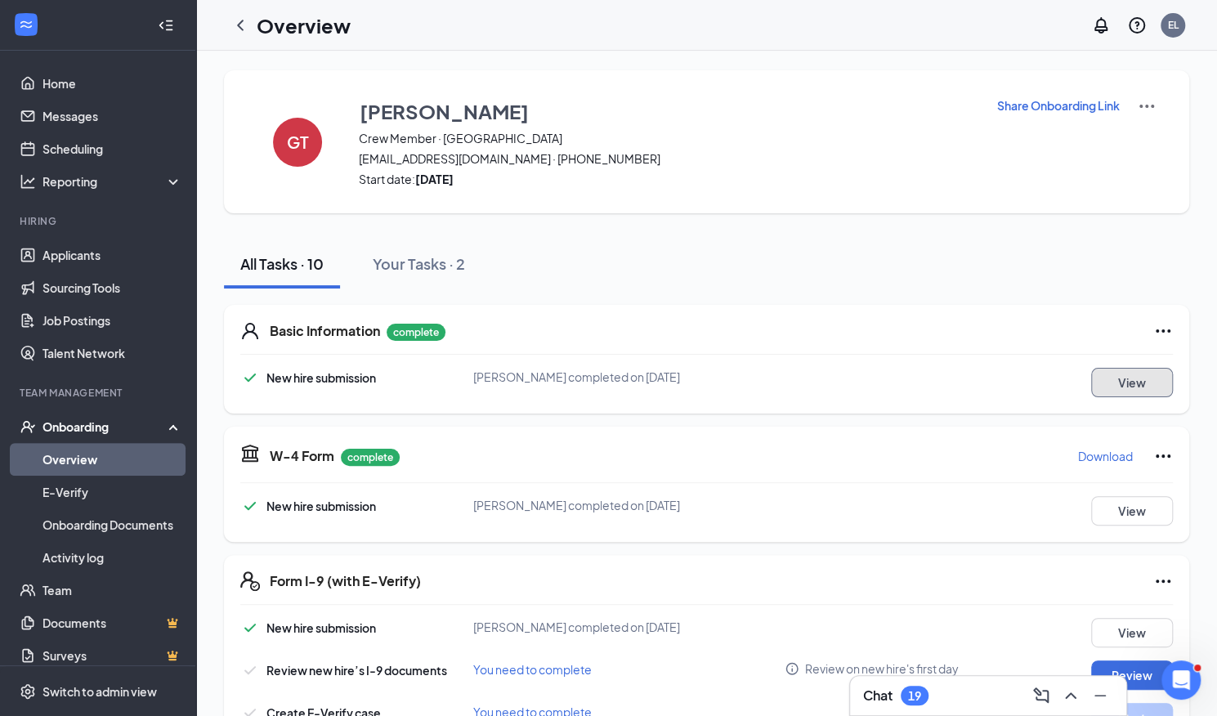
click at [1134, 376] on button "View" at bounding box center [1132, 382] width 82 height 29
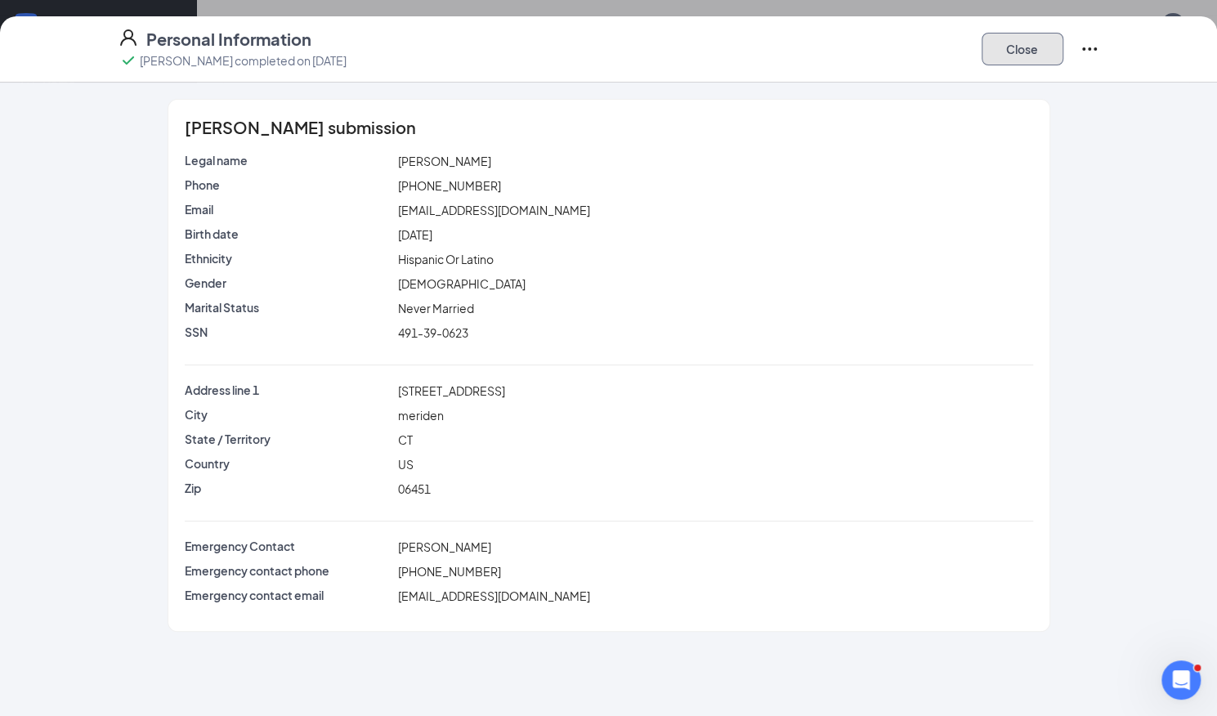
click at [1045, 54] on button "Close" at bounding box center [1023, 49] width 82 height 33
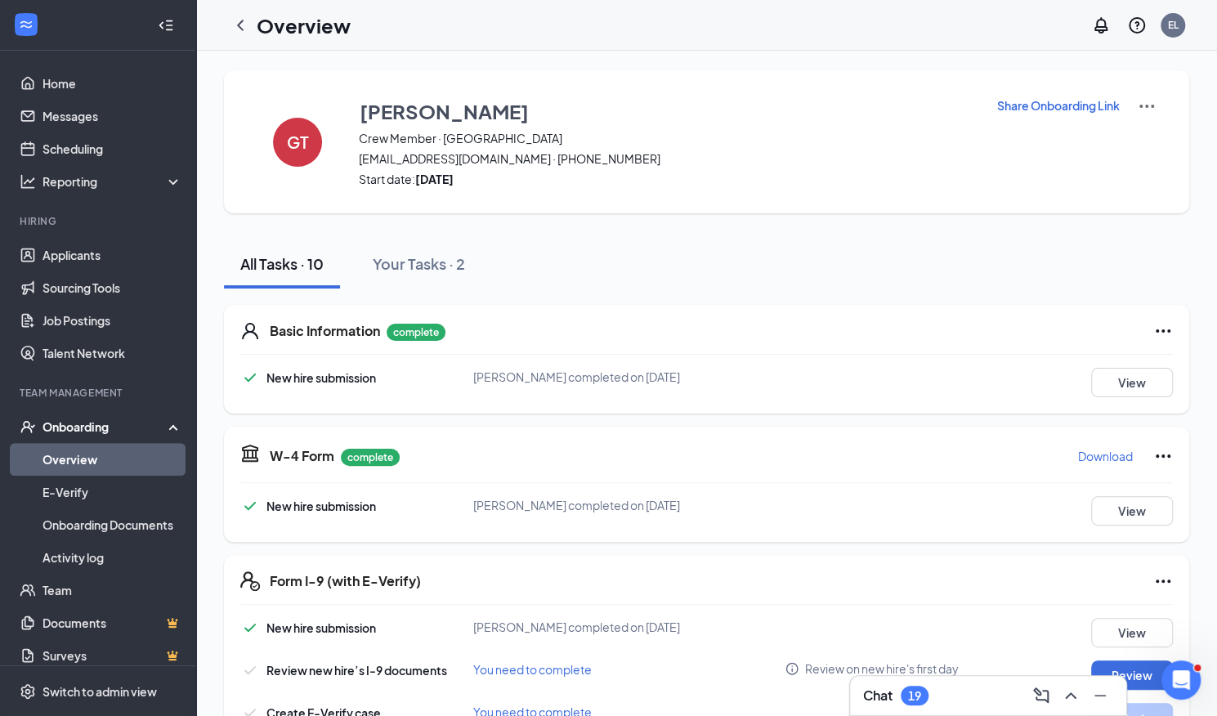
click at [80, 457] on link "Overview" at bounding box center [112, 459] width 140 height 33
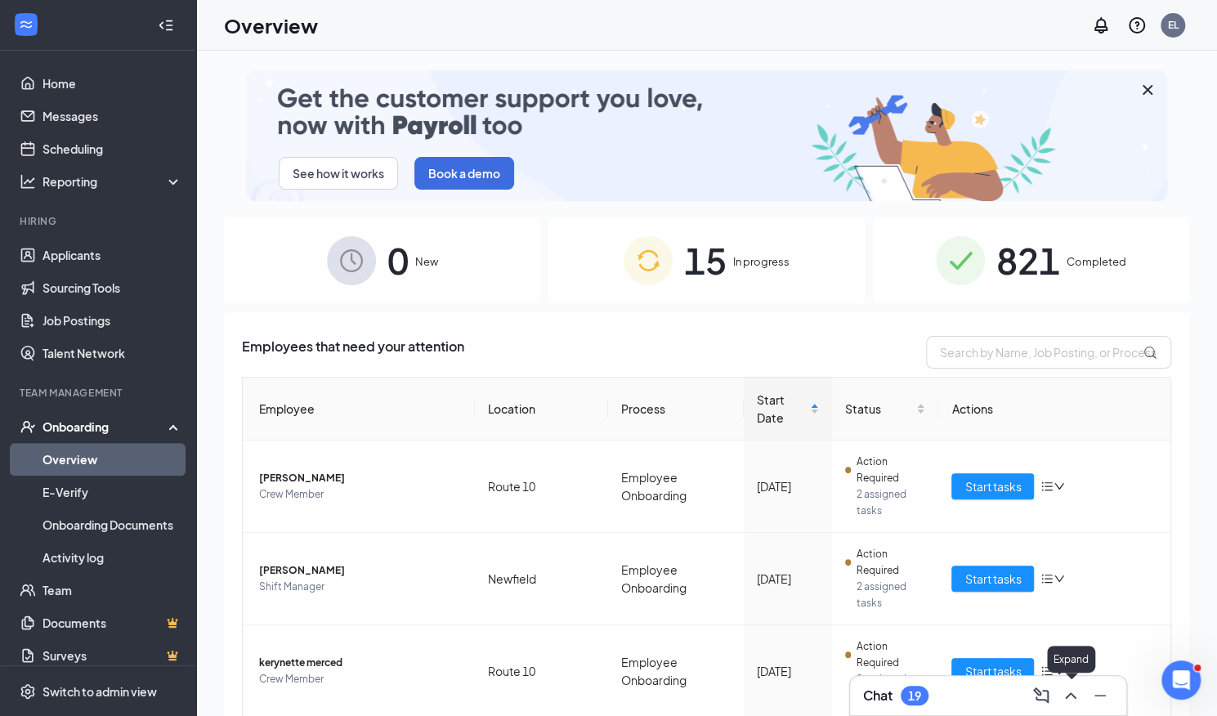
click at [1066, 692] on icon "ChevronUp" at bounding box center [1071, 696] width 20 height 20
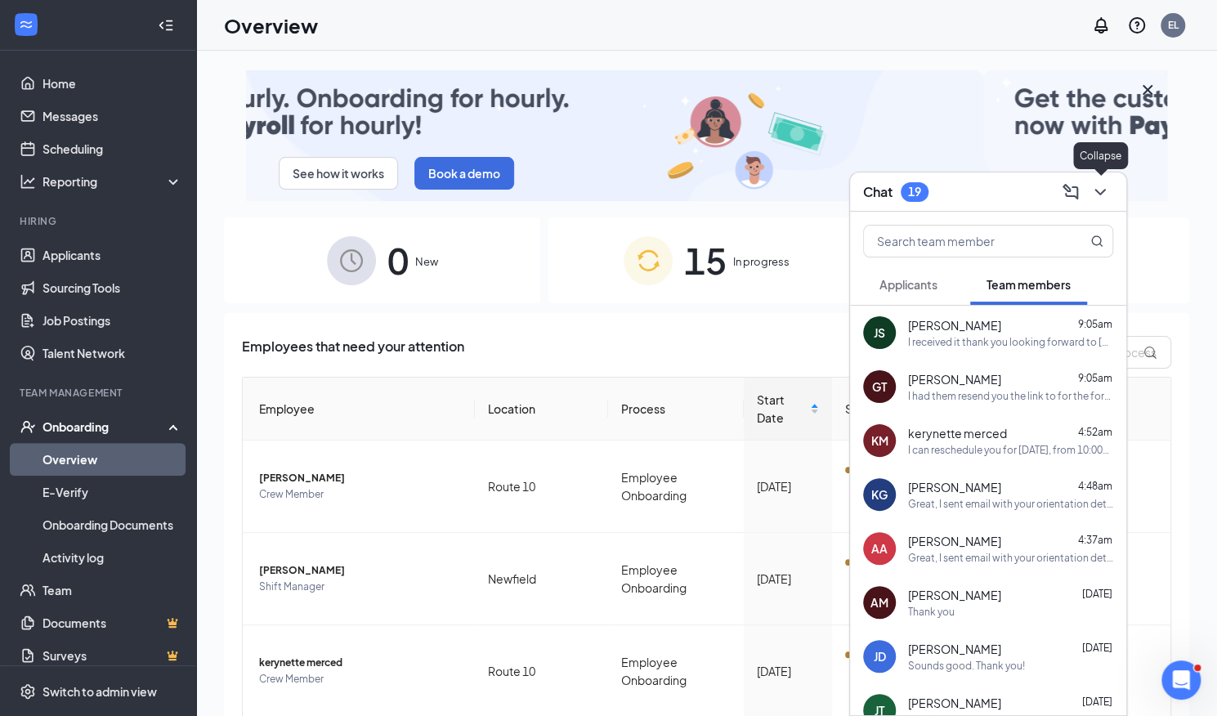
click at [1110, 194] on button at bounding box center [1100, 192] width 26 height 26
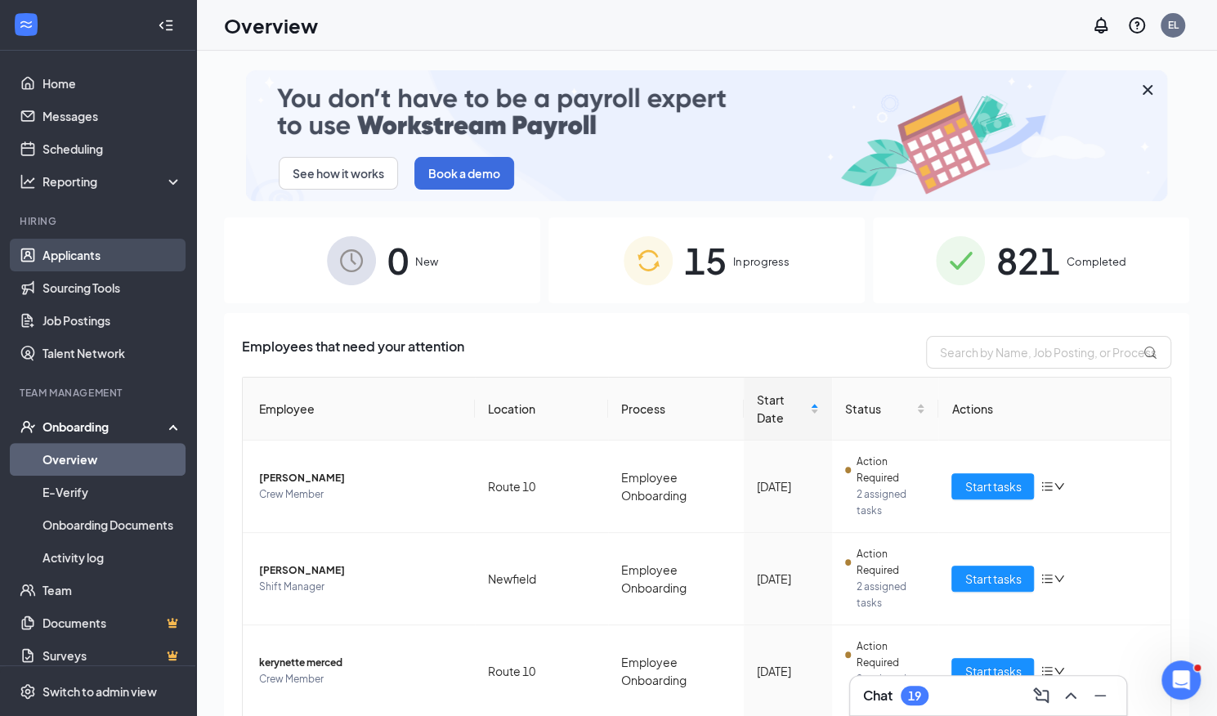
click at [98, 257] on link "Applicants" at bounding box center [112, 255] width 140 height 33
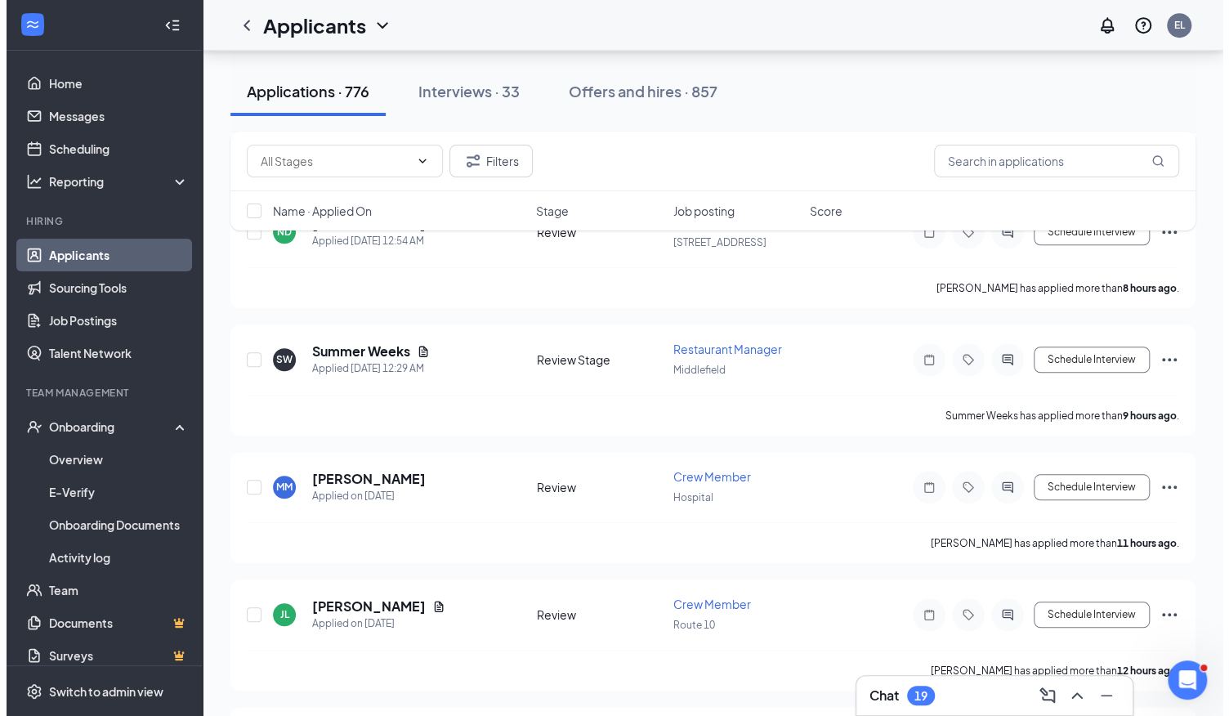
scroll to position [600, 0]
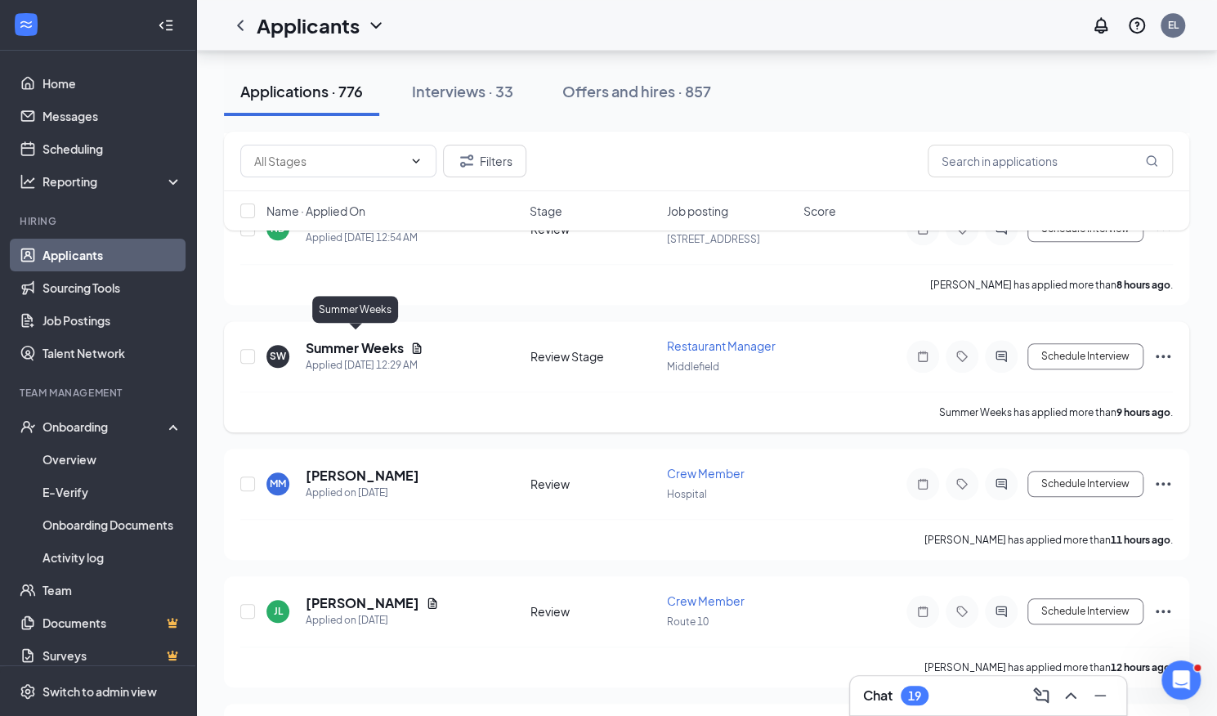
click at [350, 341] on h5 "Summer Weeks" at bounding box center [355, 348] width 98 height 18
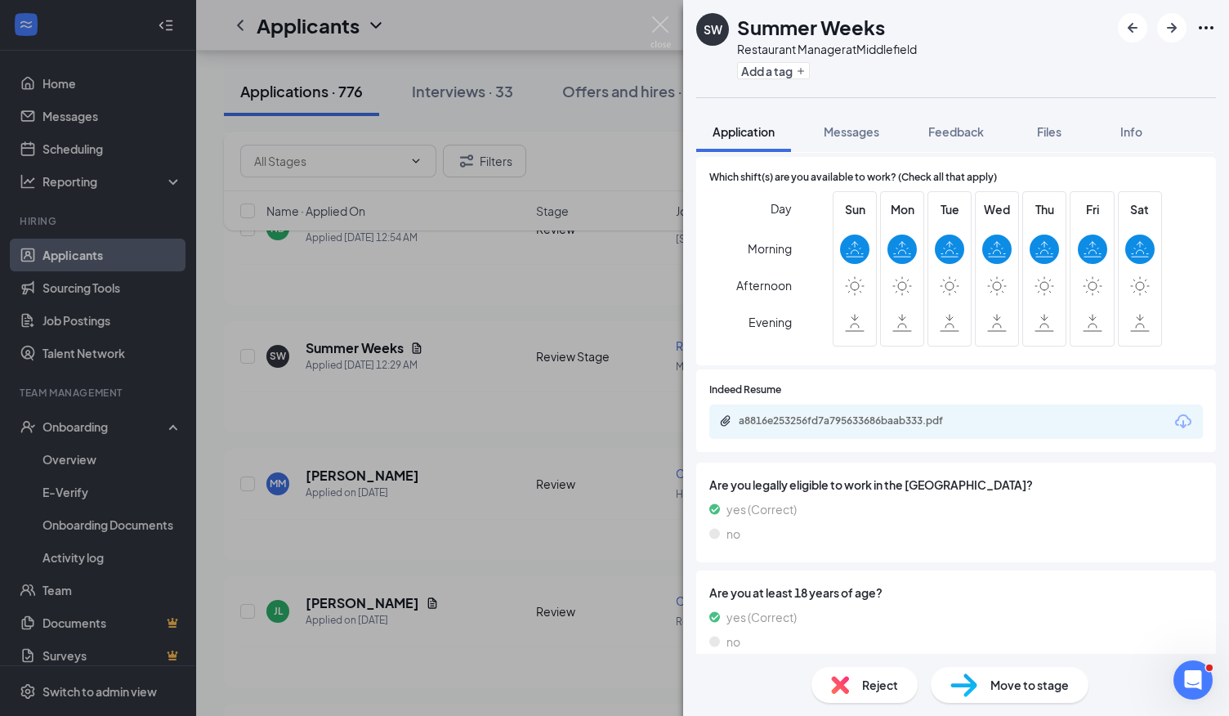
scroll to position [672, 0]
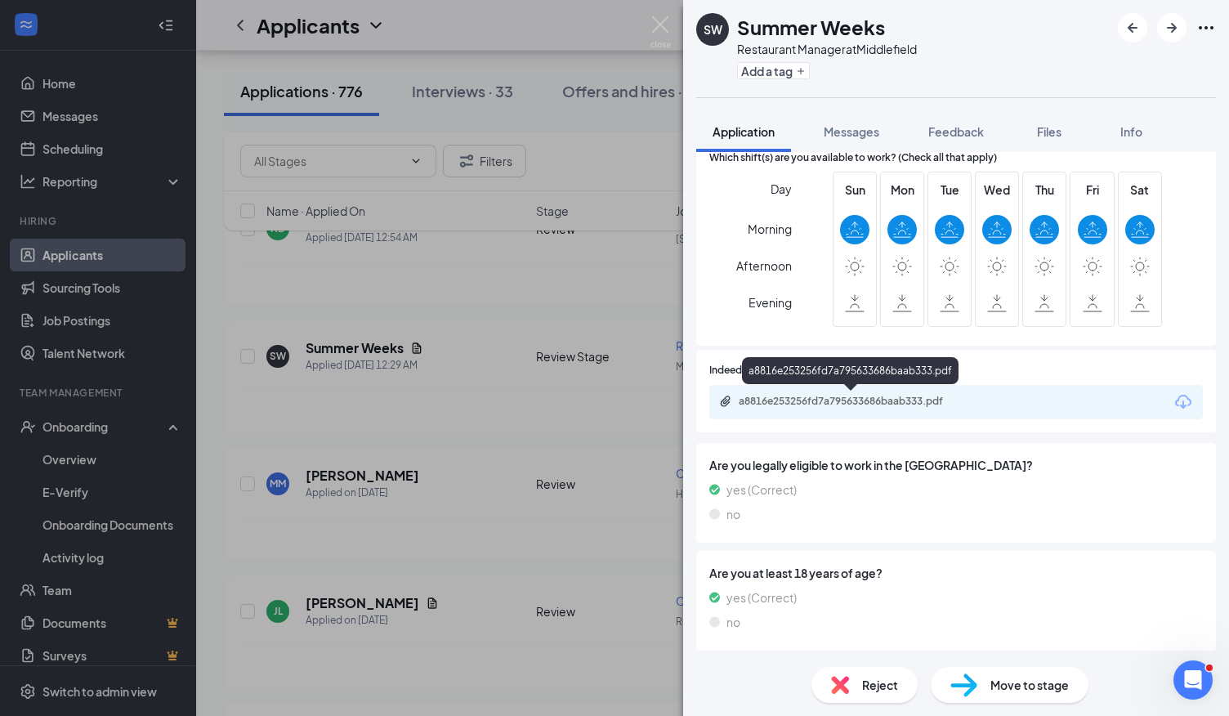
click at [785, 406] on div "a8816e253256fd7a795633686baab333.pdf" at bounding box center [853, 401] width 229 height 13
click at [909, 268] on div at bounding box center [902, 266] width 29 height 29
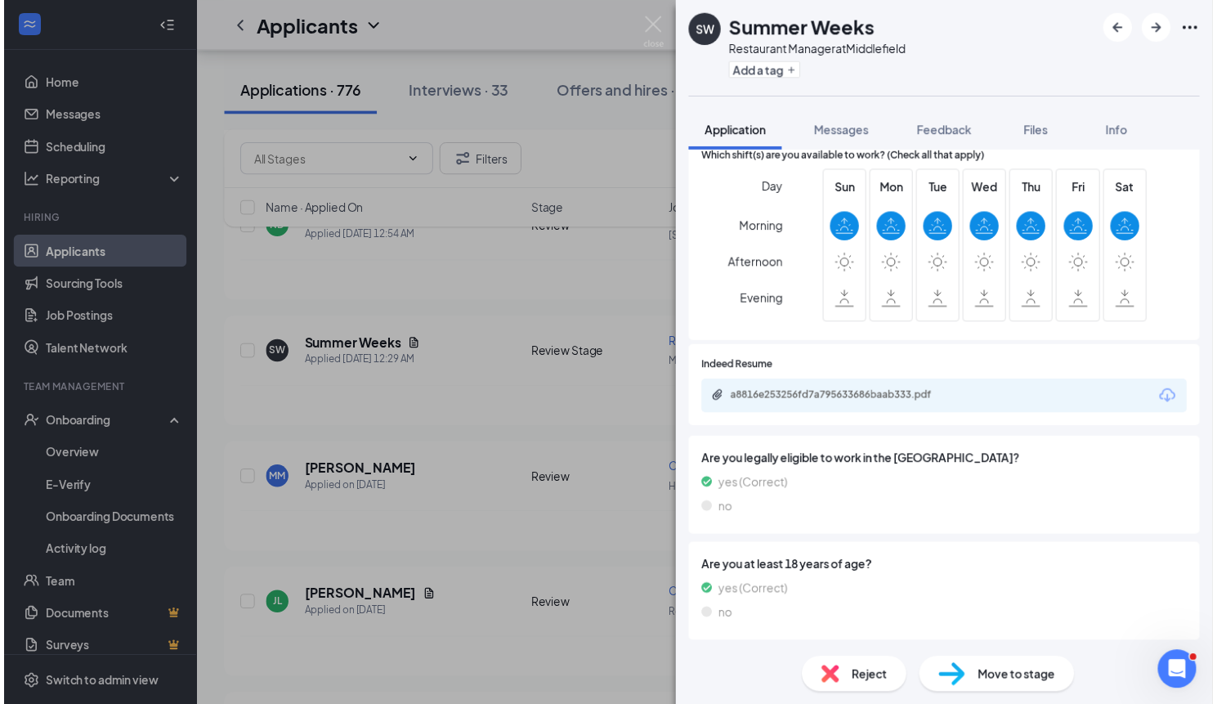
scroll to position [666, 0]
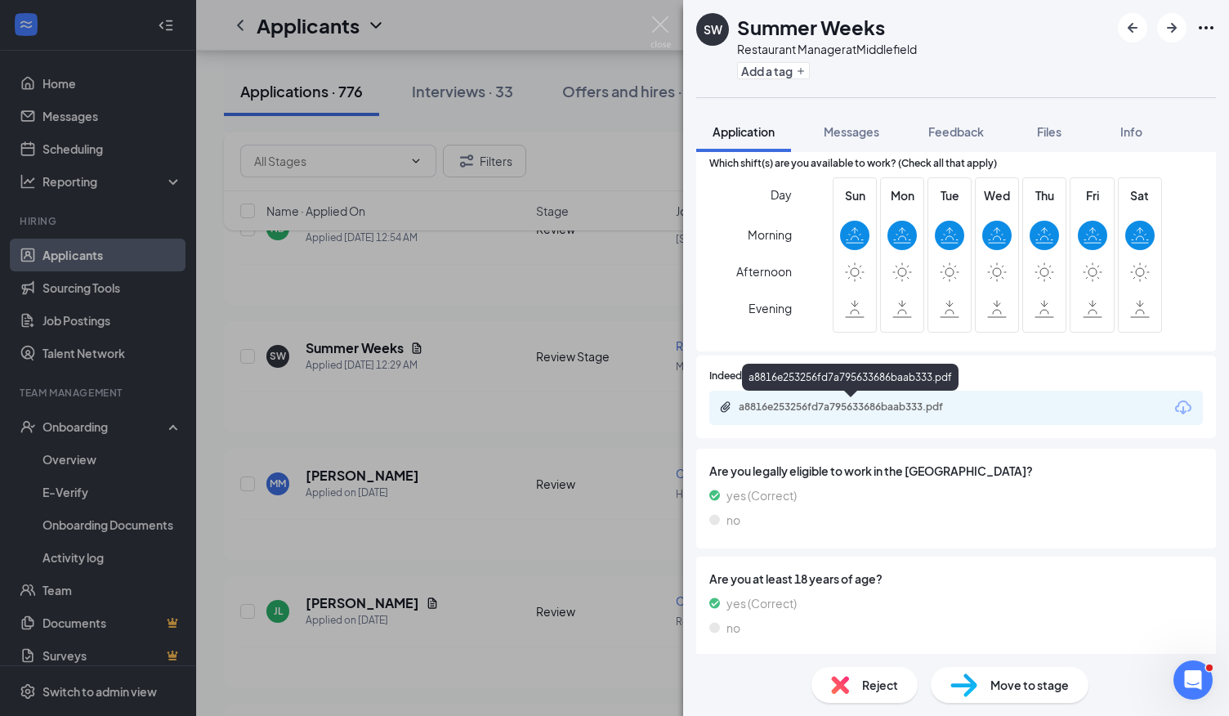
click at [816, 411] on div "a8816e253256fd7a795633686baab333.pdf" at bounding box center [853, 406] width 229 height 13
click at [667, 23] on img at bounding box center [661, 32] width 20 height 32
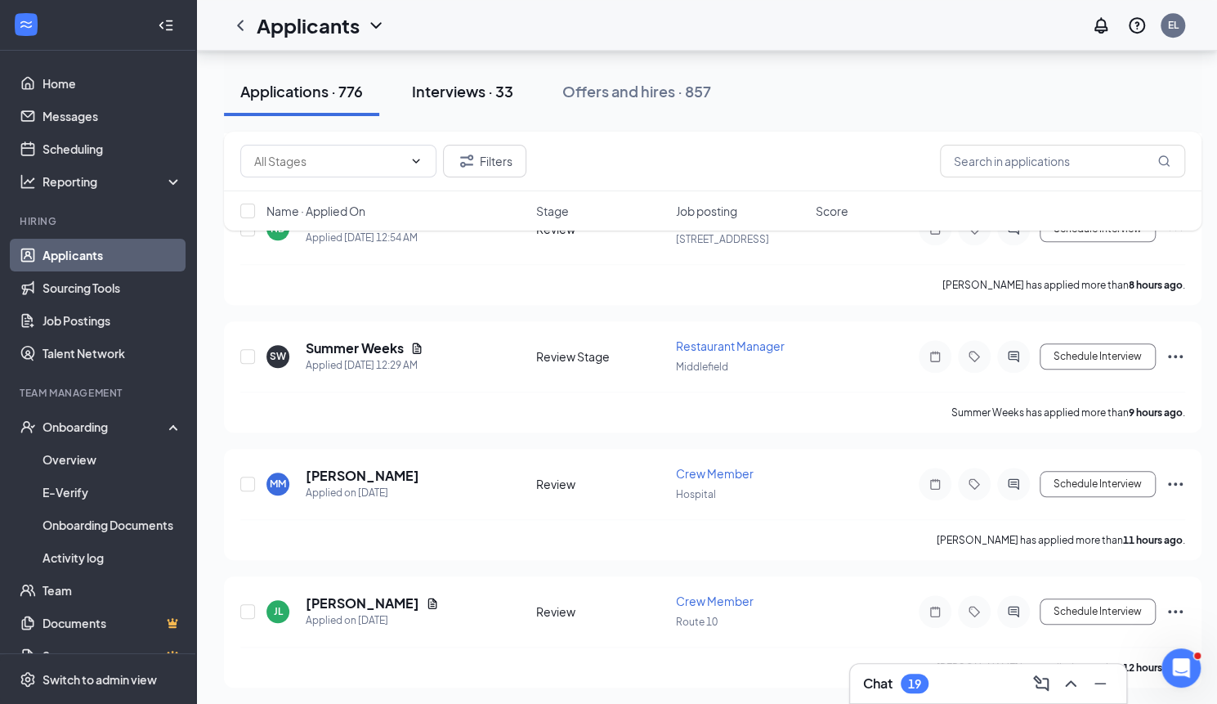
click at [479, 95] on div "Interviews · 33" at bounding box center [462, 91] width 101 height 20
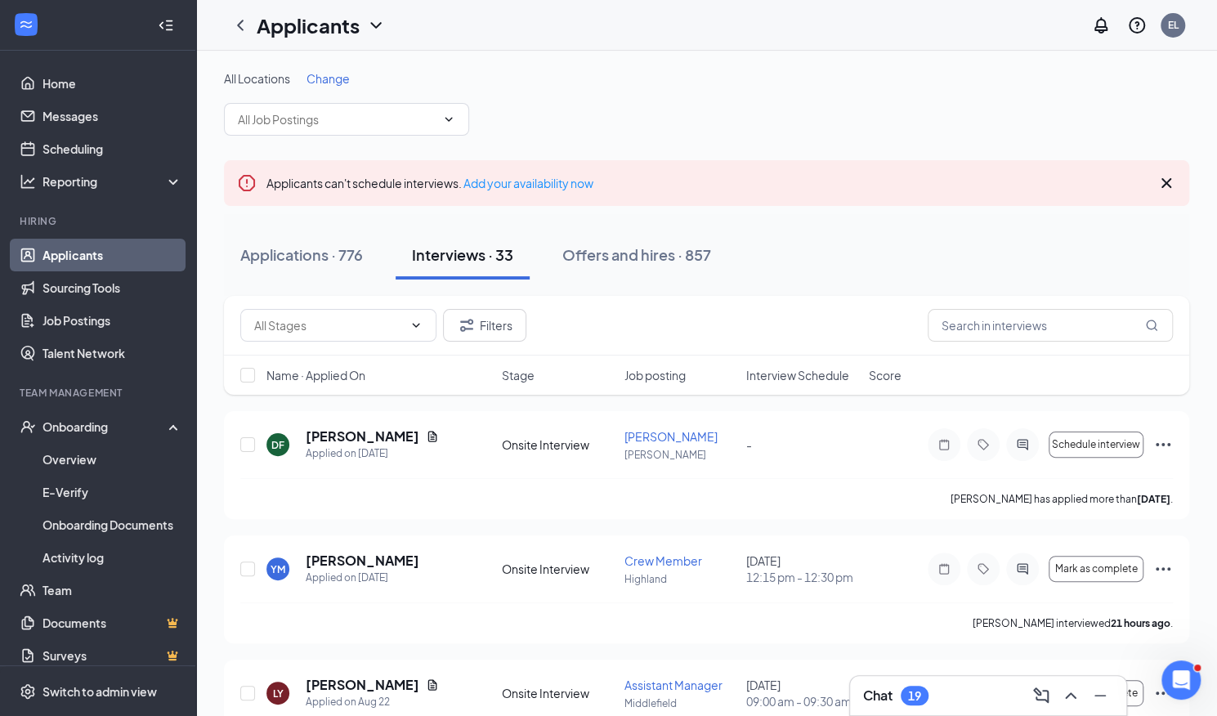
scroll to position [2, 0]
click at [811, 365] on span "Interview Schedule" at bounding box center [797, 373] width 103 height 16
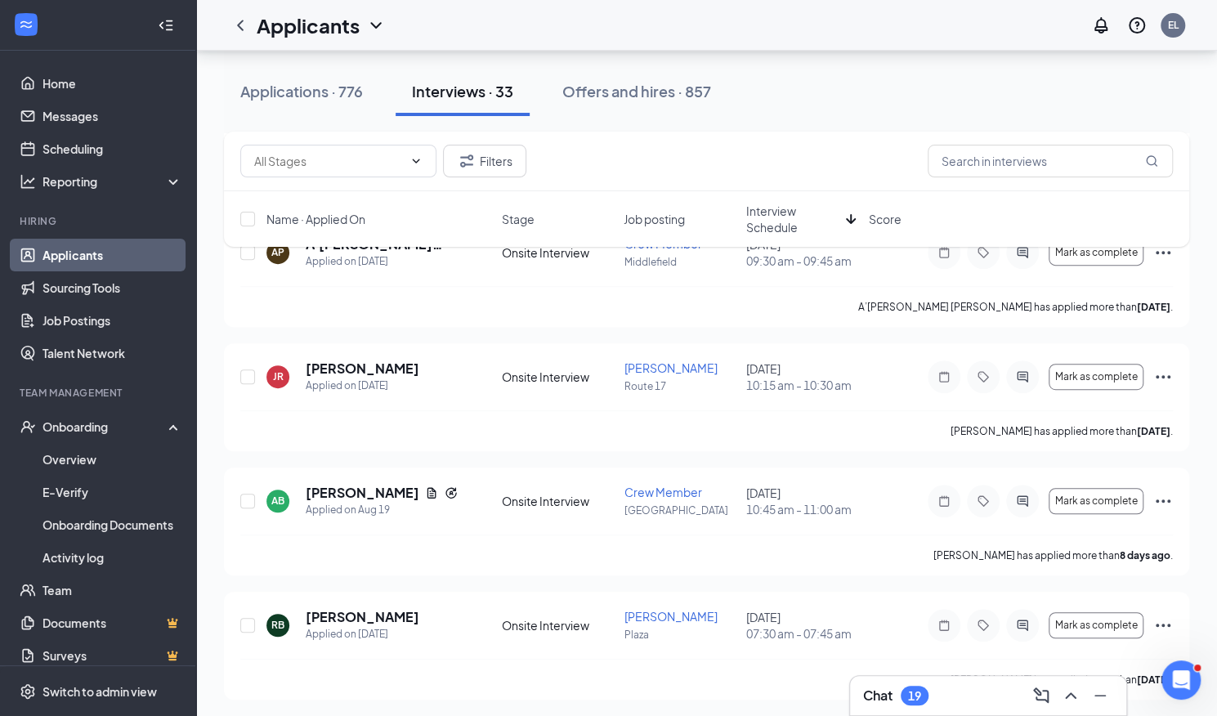
scroll to position [301, 0]
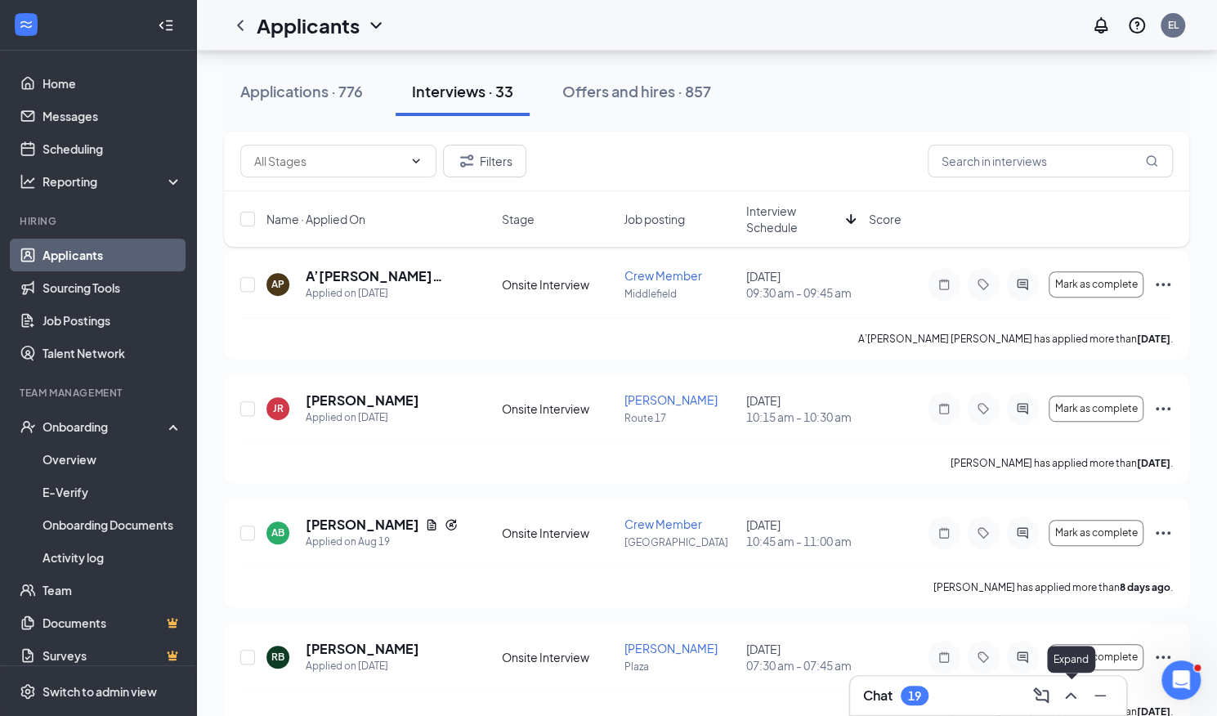
click at [1058, 702] on div at bounding box center [1068, 695] width 29 height 26
drag, startPoint x: 652, startPoint y: 89, endPoint x: 724, endPoint y: 76, distance: 73.1
click at [652, 89] on div "Offers and hires · 857" at bounding box center [636, 91] width 149 height 20
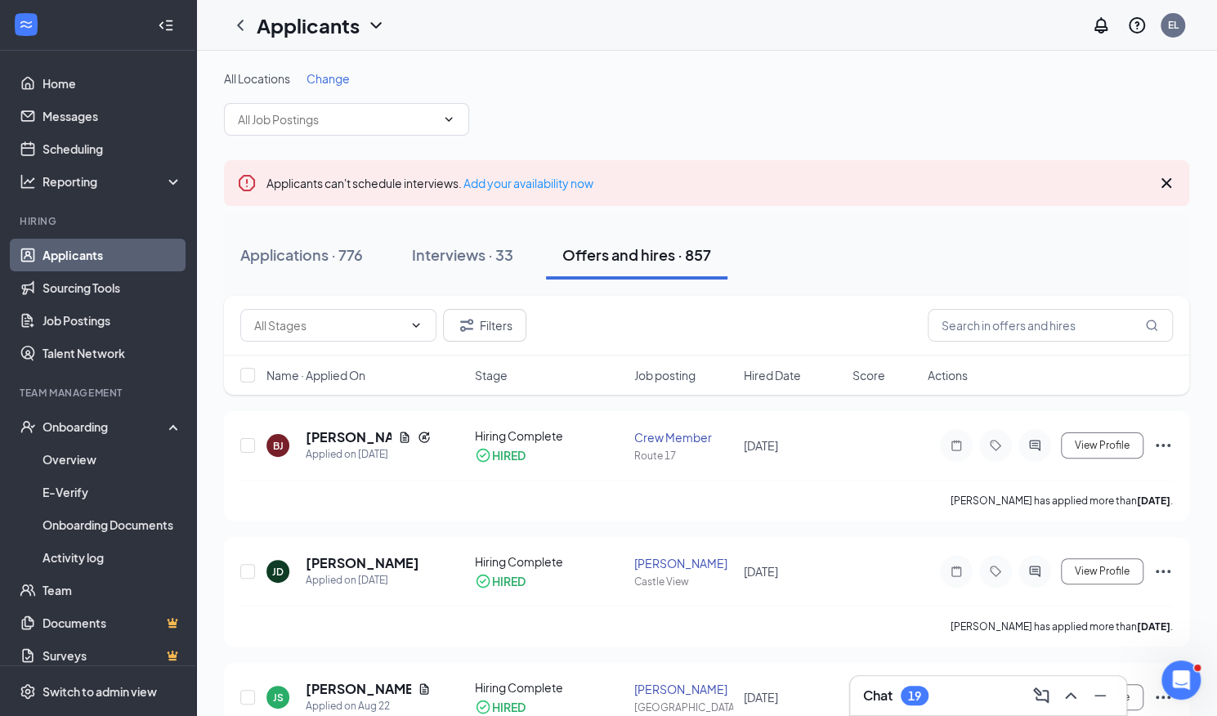
click at [788, 375] on span "Hired Date" at bounding box center [771, 375] width 57 height 16
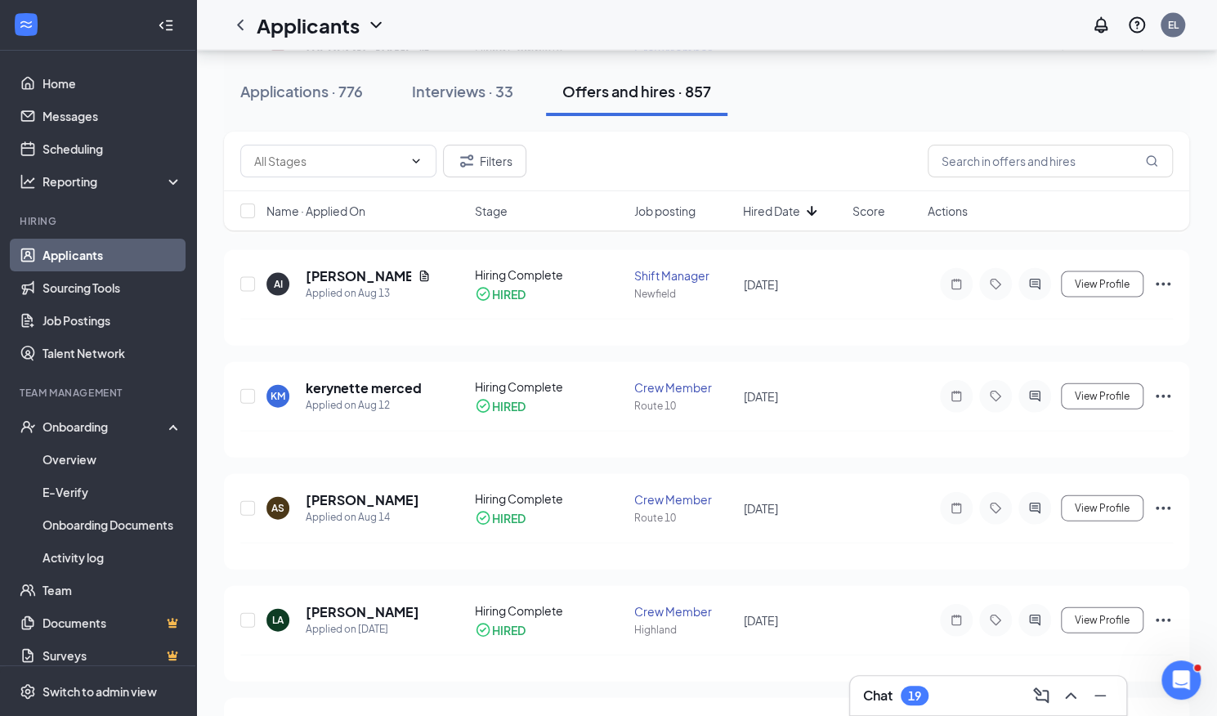
scroll to position [2890, 0]
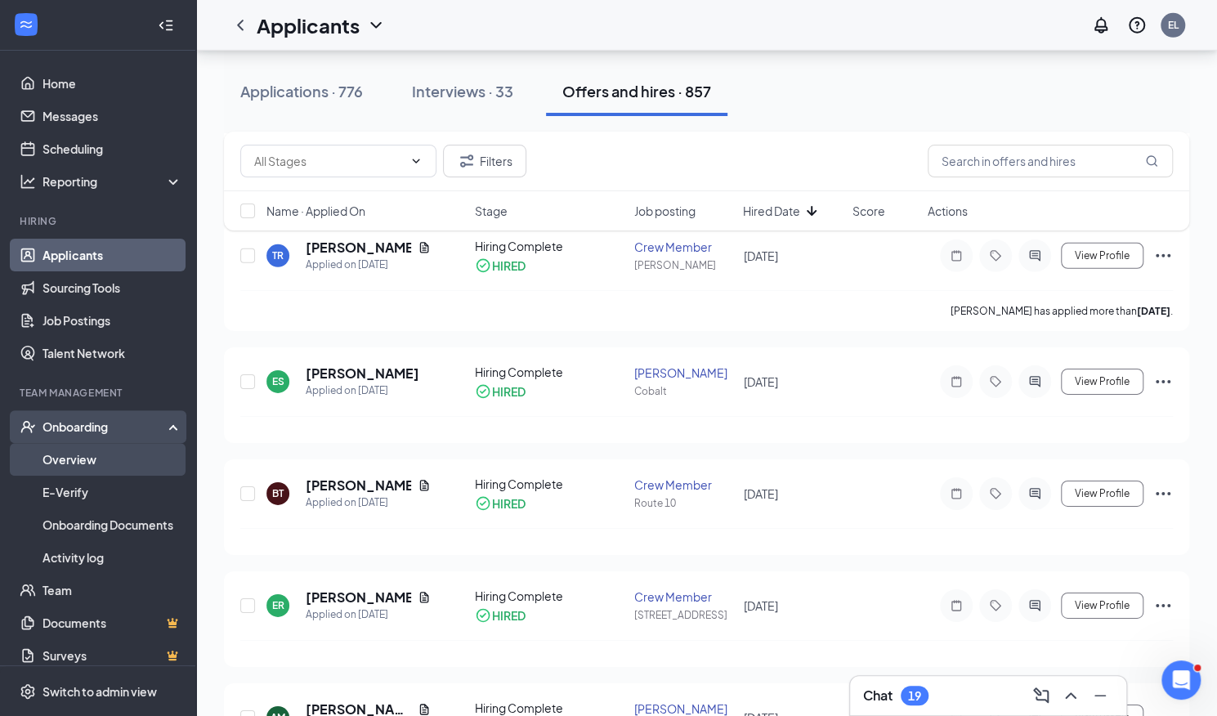
click at [93, 457] on link "Overview" at bounding box center [112, 459] width 140 height 33
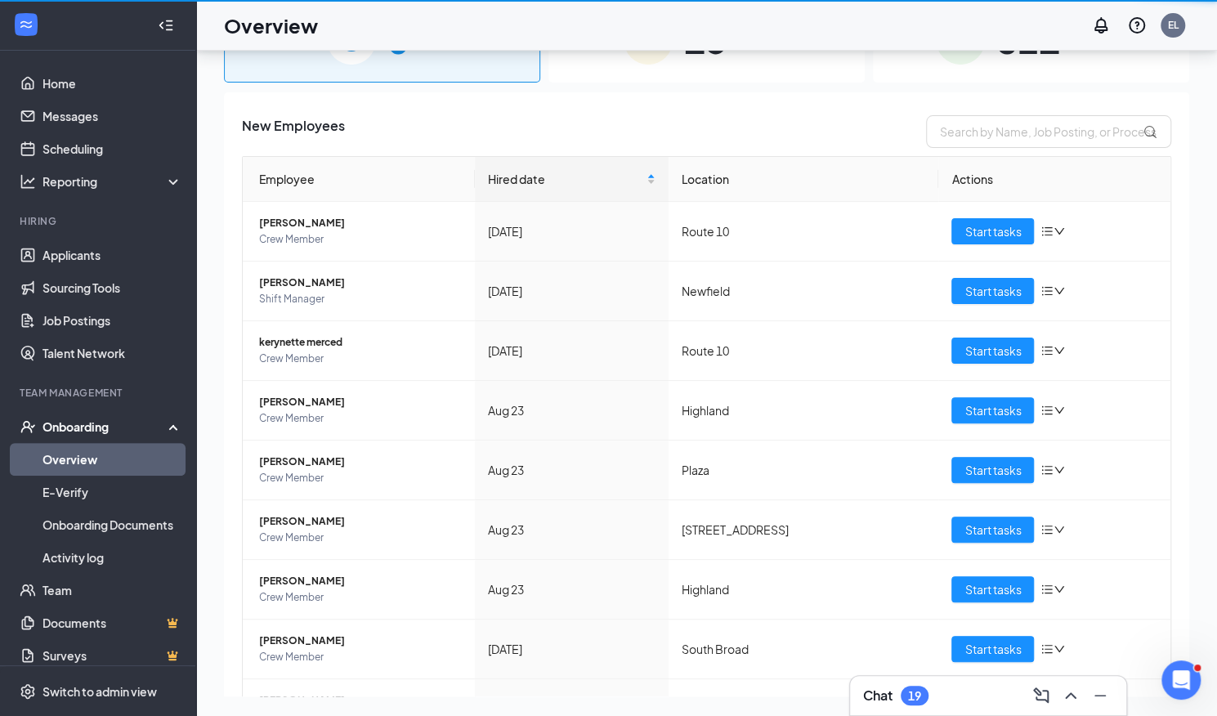
scroll to position [74, 0]
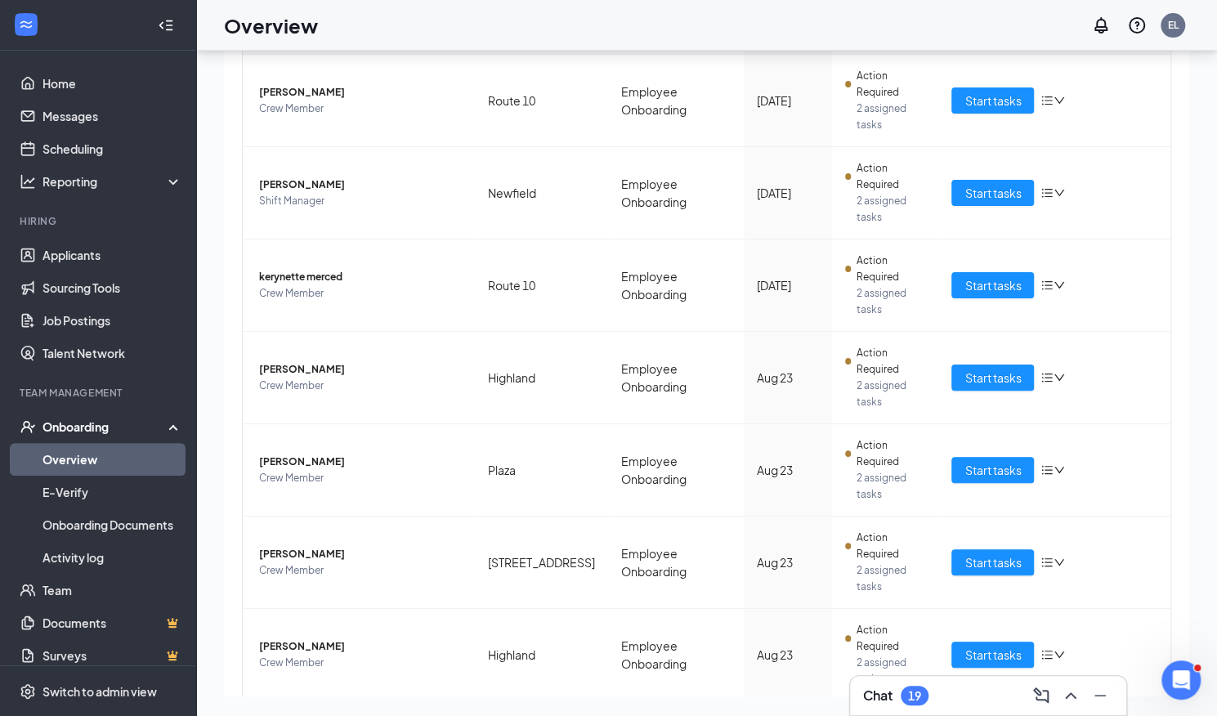
scroll to position [298, 0]
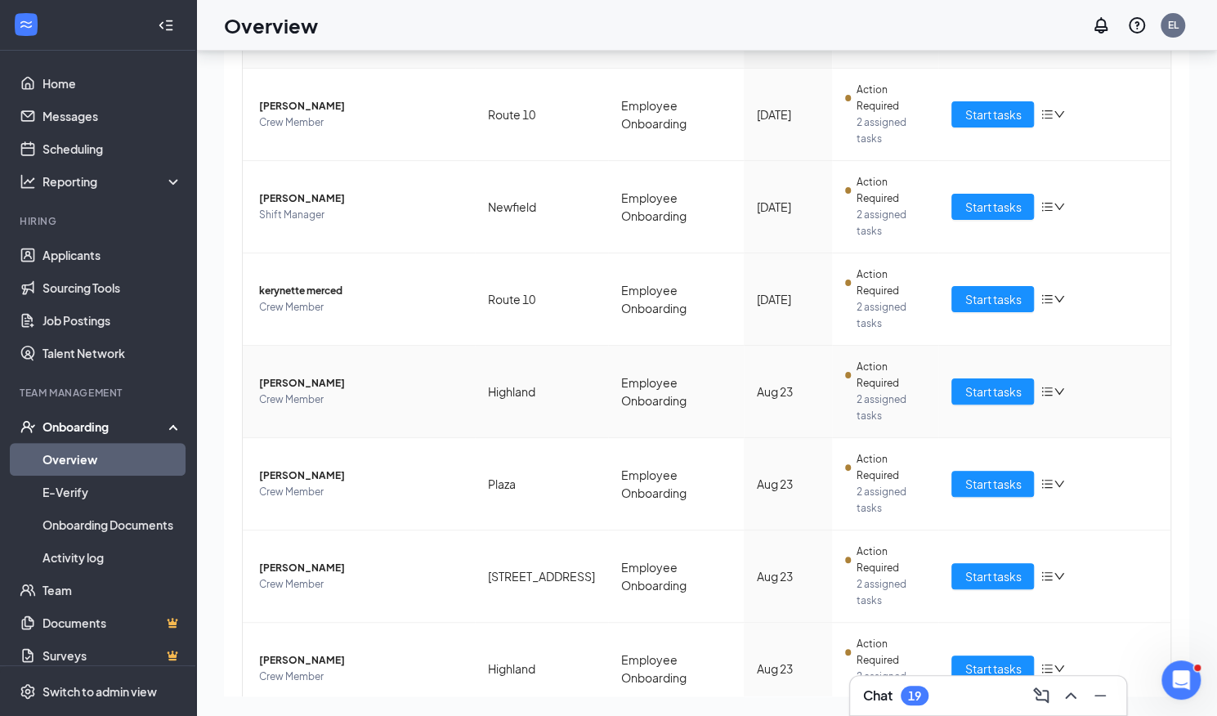
drag, startPoint x: 252, startPoint y: 248, endPoint x: 360, endPoint y: 241, distance: 108.1
click at [360, 346] on td "Alyssa Alvarado Crew Member" at bounding box center [359, 392] width 232 height 92
copy span "[PERSON_NAME]"
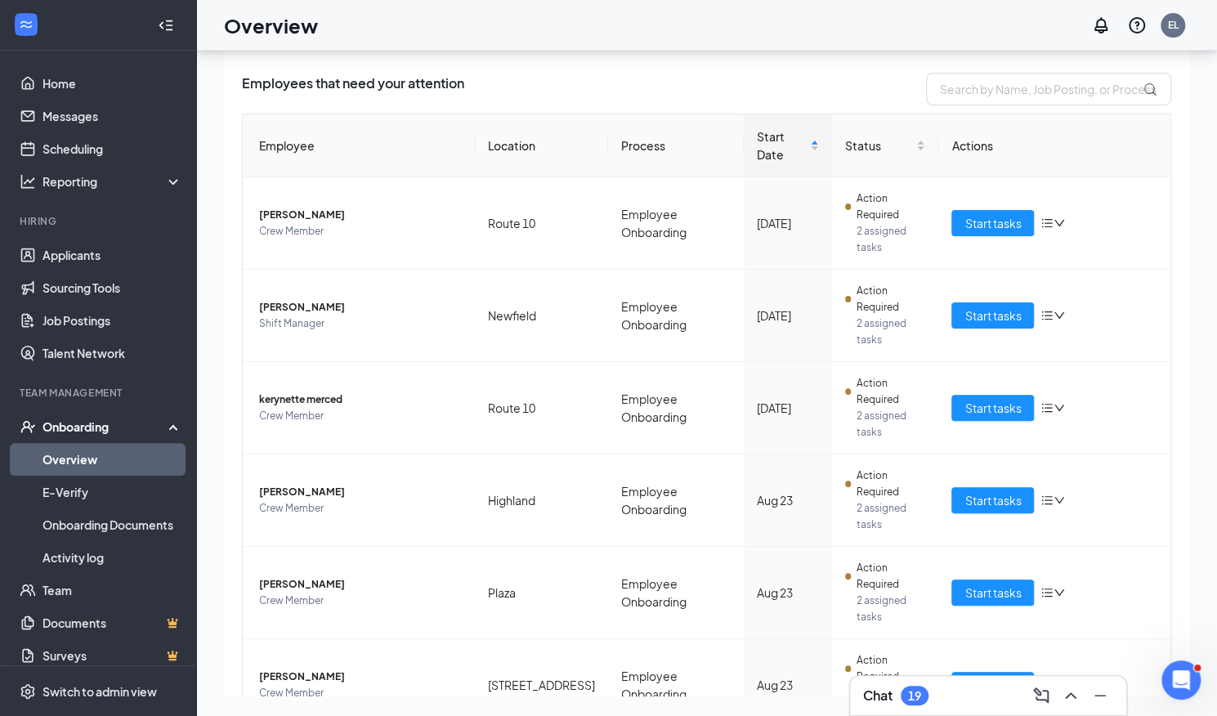
scroll to position [356, 0]
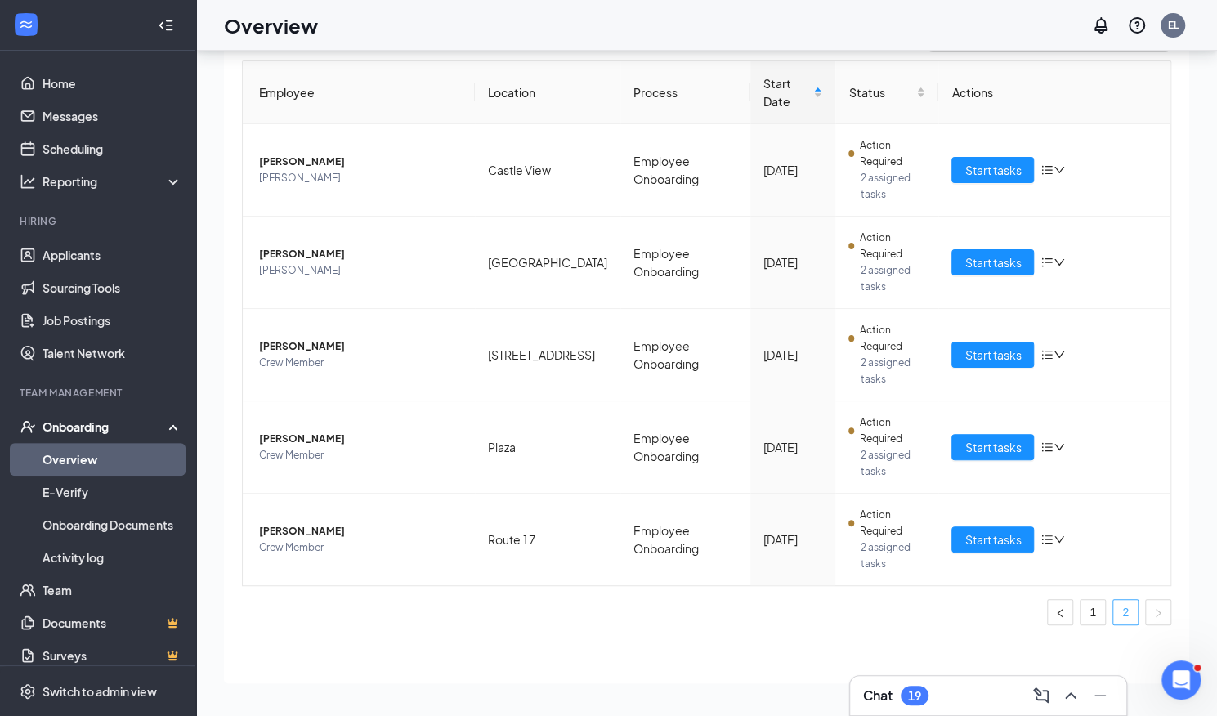
scroll to position [59, 0]
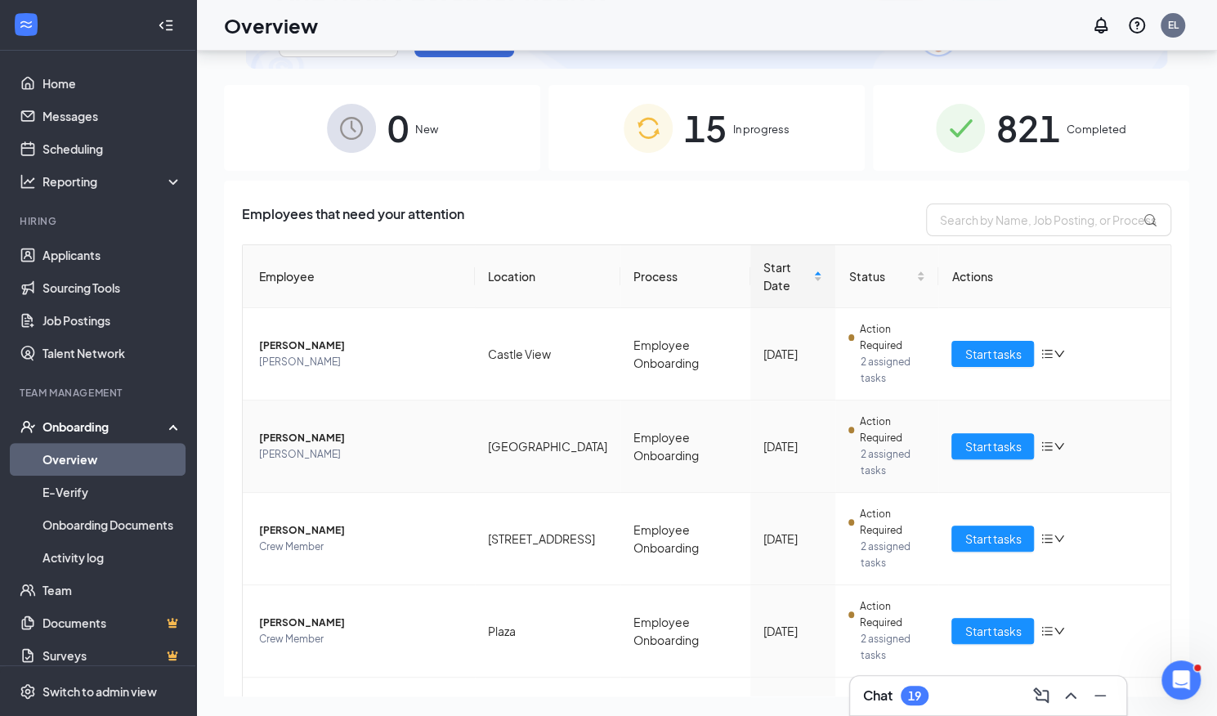
drag, startPoint x: 266, startPoint y: 368, endPoint x: 361, endPoint y: 364, distance: 94.9
click at [361, 400] on td "JANICE SANTIAGO Baker" at bounding box center [359, 446] width 232 height 92
copy span "[PERSON_NAME]"
click at [1072, 693] on icon "ChevronUp" at bounding box center [1071, 696] width 20 height 20
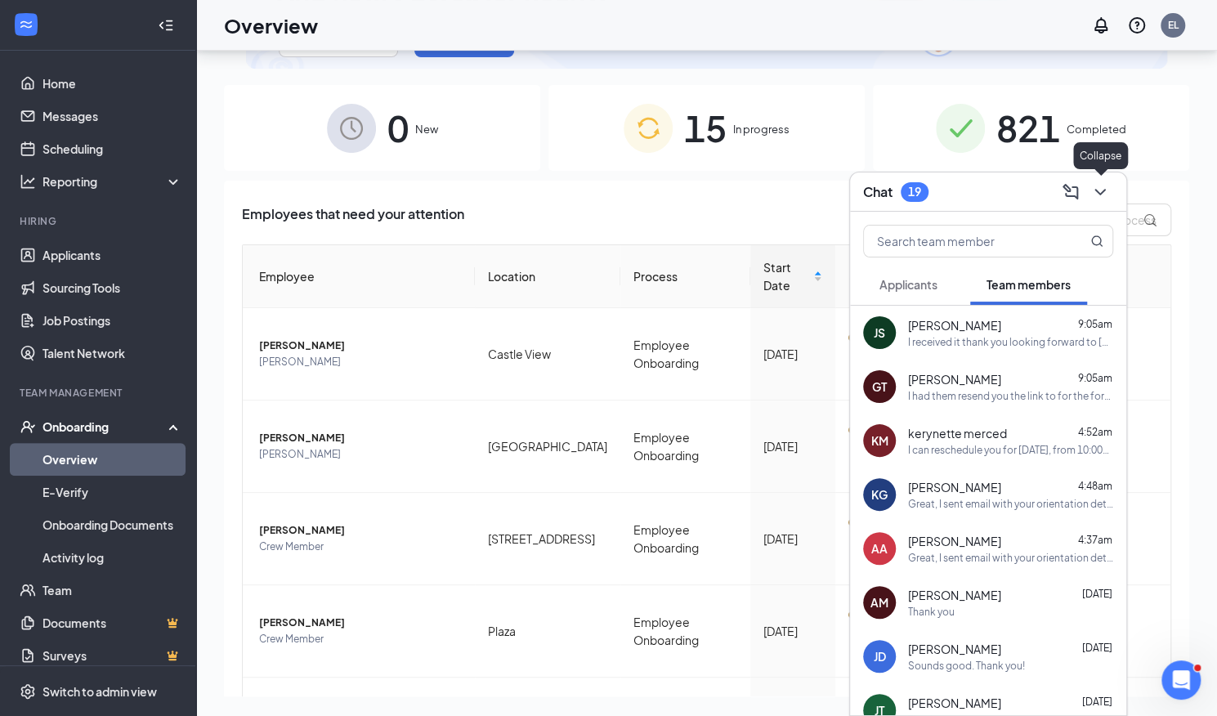
click at [1097, 197] on icon "ChevronDown" at bounding box center [1100, 192] width 20 height 20
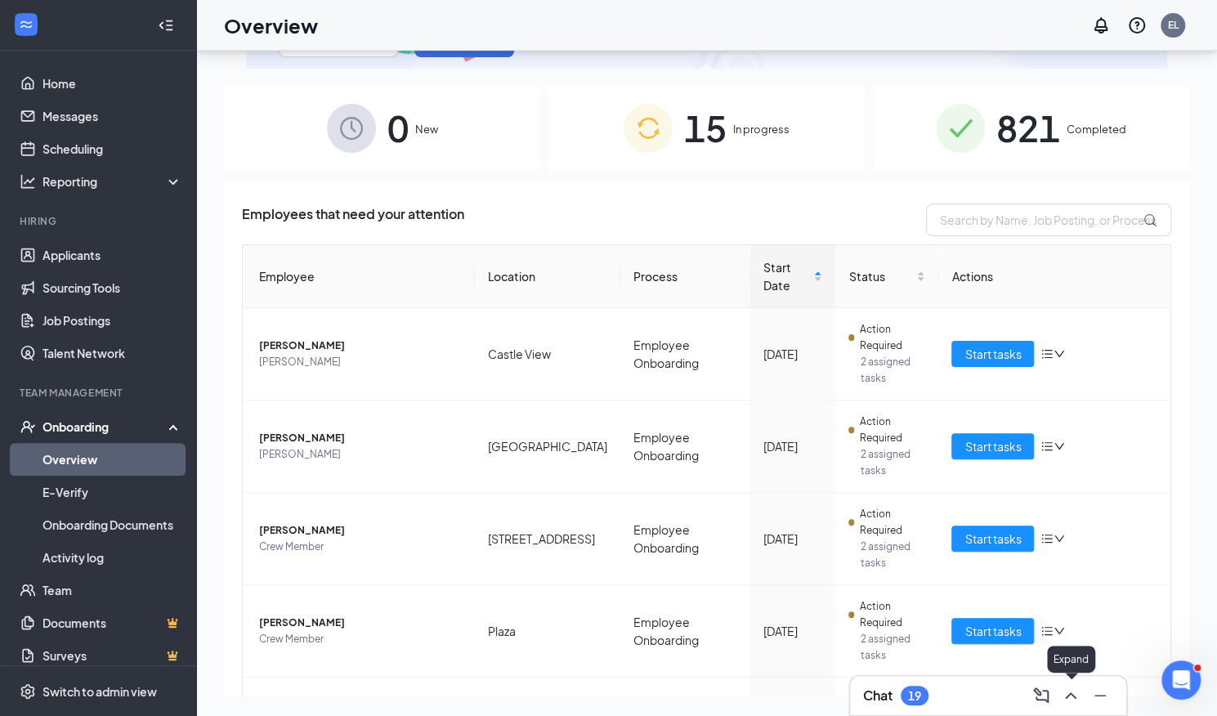
click at [1077, 699] on icon "ChevronUp" at bounding box center [1071, 696] width 20 height 20
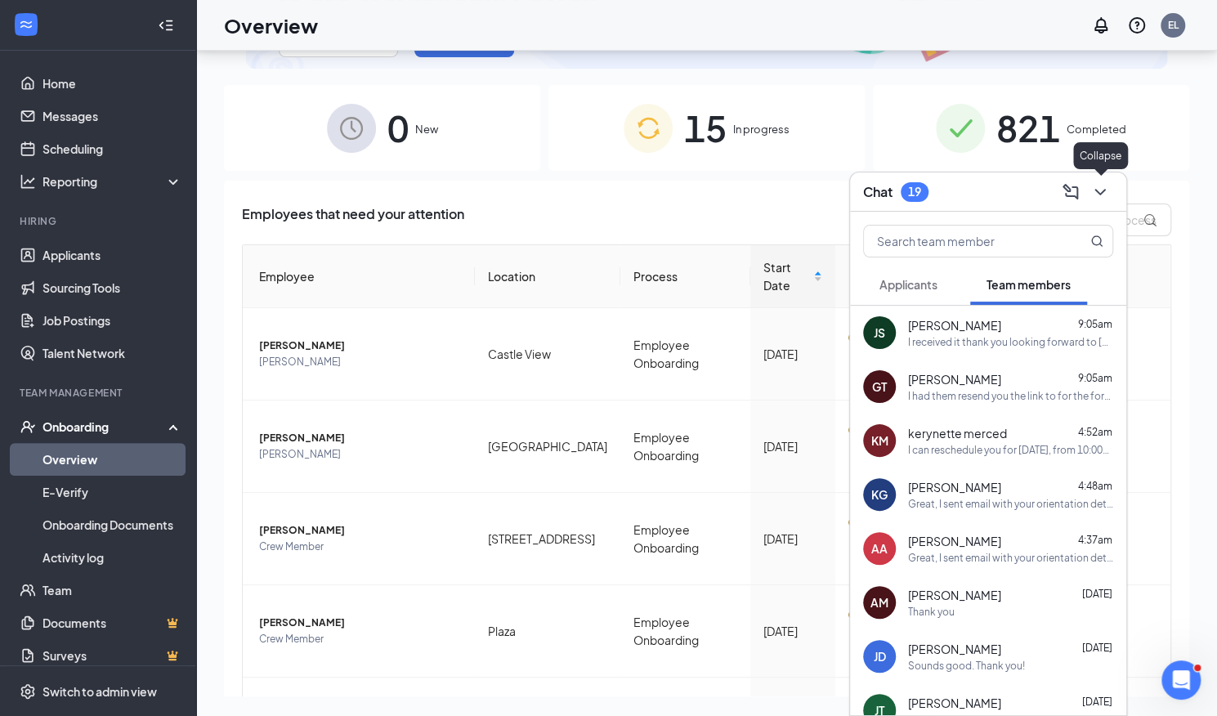
click at [1094, 192] on icon "ChevronDown" at bounding box center [1100, 192] width 20 height 20
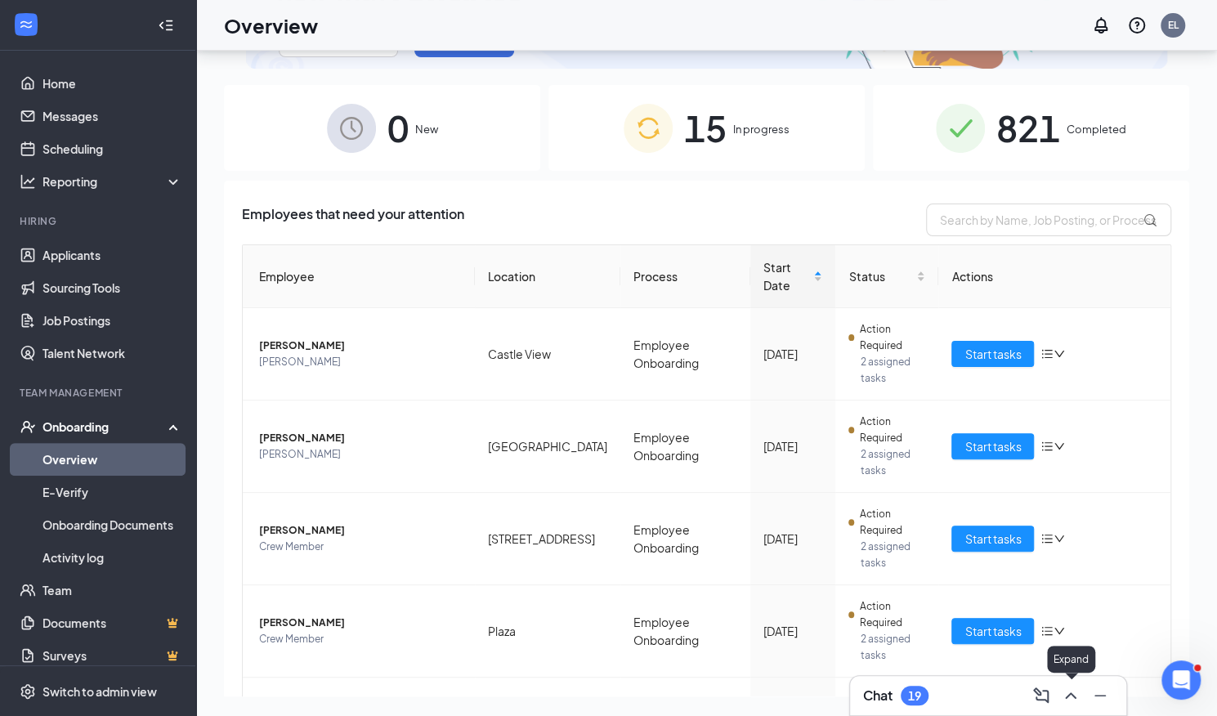
click at [1071, 694] on icon "ChevronUp" at bounding box center [1070, 695] width 11 height 7
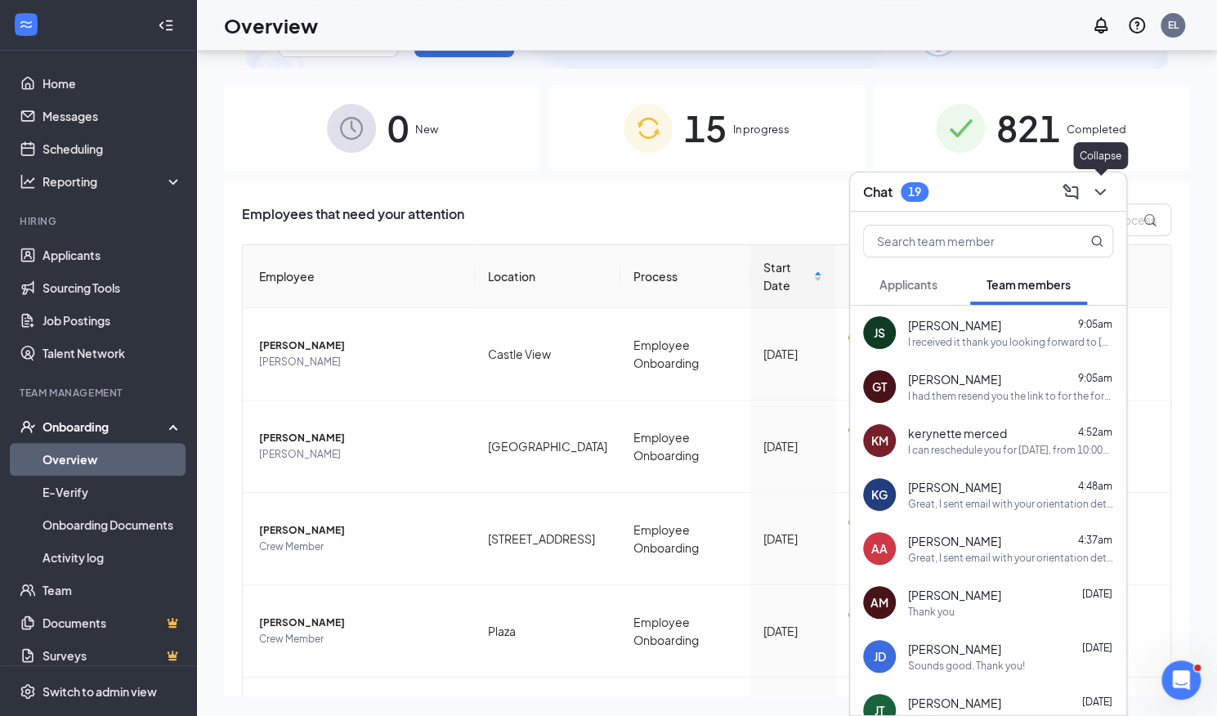
click at [1098, 195] on icon "ChevronDown" at bounding box center [1100, 192] width 20 height 20
